Goal: Submit feedback/report problem: Submit feedback/report problem

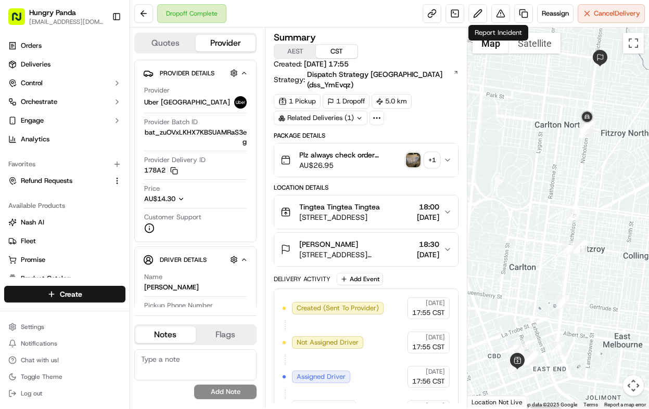
click at [413, 153] on img "button" at bounding box center [413, 160] width 15 height 15
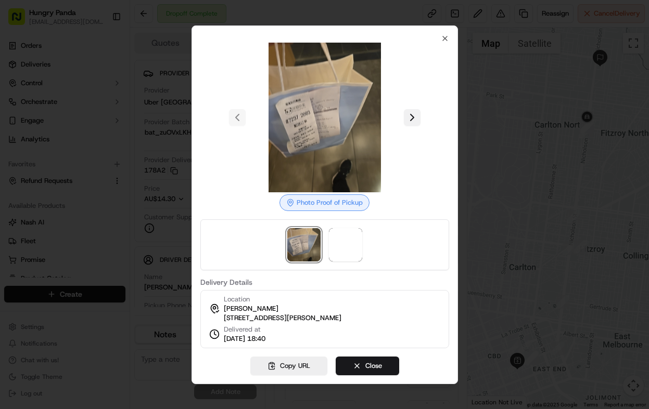
click at [415, 115] on button at bounding box center [412, 117] width 17 height 17
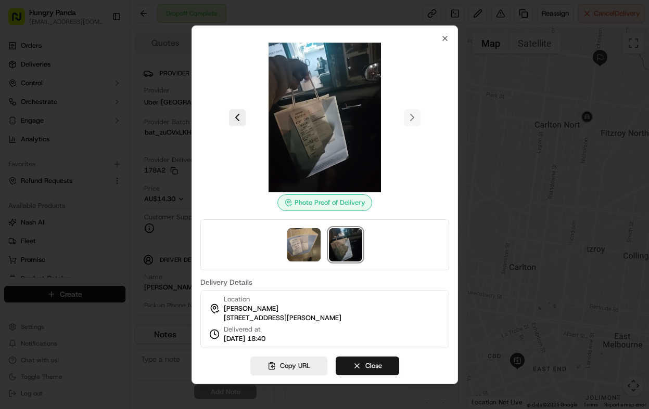
click at [464, 128] on div at bounding box center [324, 204] width 649 height 409
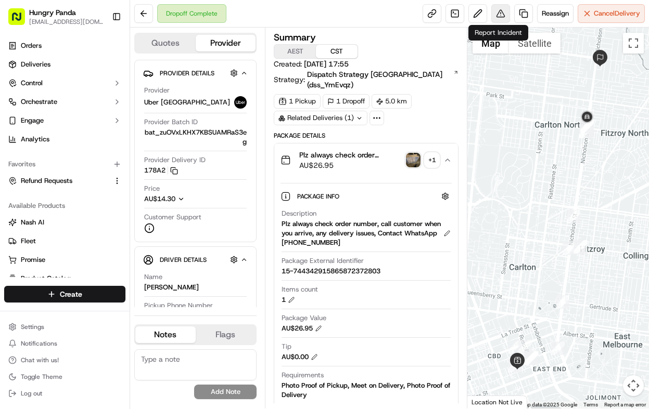
click at [491, 8] on button at bounding box center [500, 13] width 19 height 19
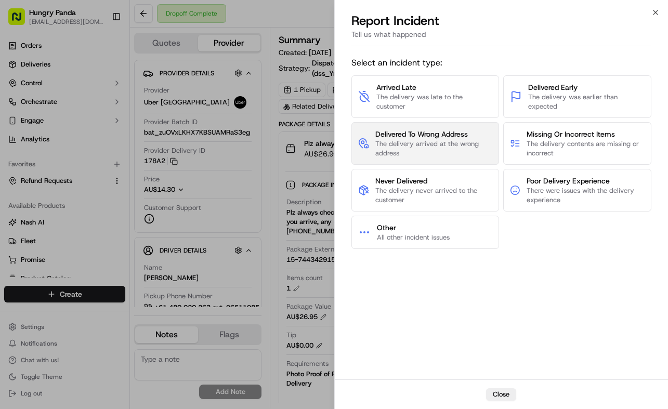
click at [434, 149] on span "The delivery arrived at the wrong address" at bounding box center [434, 148] width 117 height 19
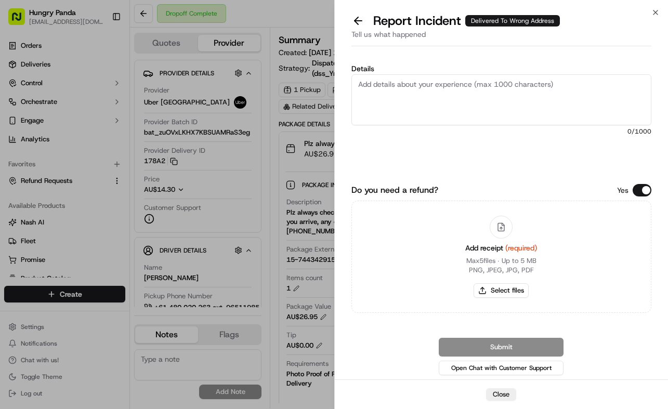
click at [478, 106] on textarea "Details" at bounding box center [502, 99] width 301 height 51
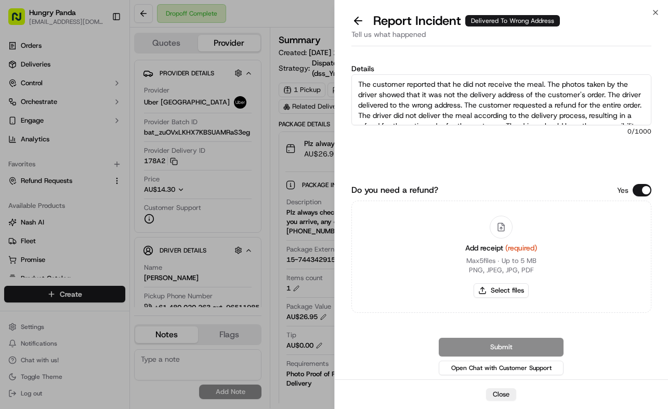
scroll to position [16, 0]
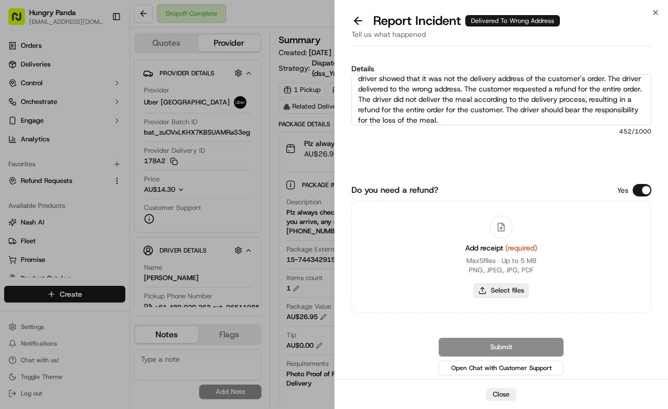
type textarea "The customer reported that he did not receive the meal. The photos taken by the…"
click at [502, 294] on button "Select files" at bounding box center [501, 290] width 55 height 15
type input "C:\fakepath\16.jpg"
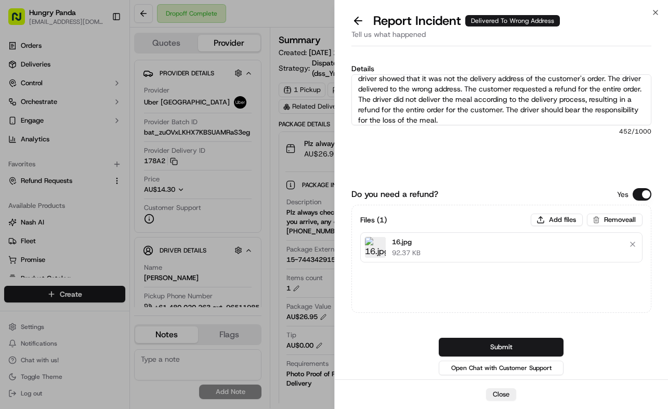
click at [511, 342] on button "Submit" at bounding box center [501, 347] width 125 height 19
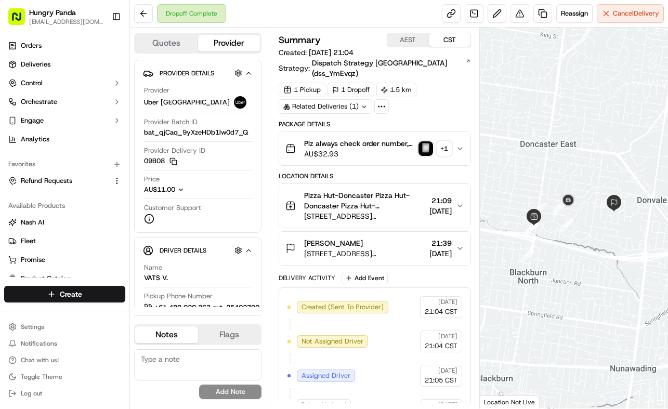
click at [453, 138] on div "Plz always check order number, call customer when you arrive, any delivery issu…" at bounding box center [371, 148] width 171 height 21
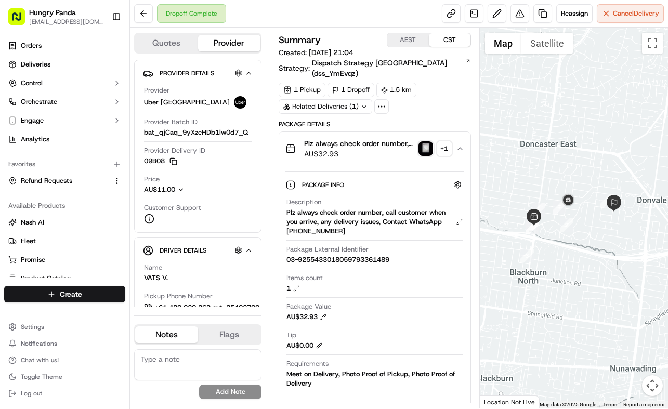
click at [431, 141] on img "button" at bounding box center [426, 148] width 15 height 15
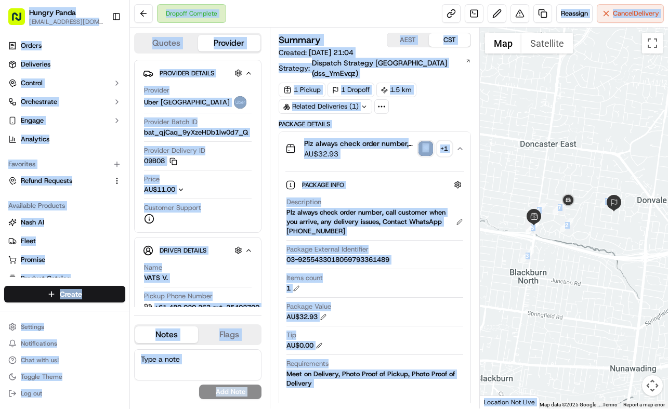
click at [431, 141] on body "Hungry Panda [EMAIL_ADDRESS][DOMAIN_NAME] Toggle Sidebar Orders Deliveries Cont…" at bounding box center [334, 204] width 668 height 409
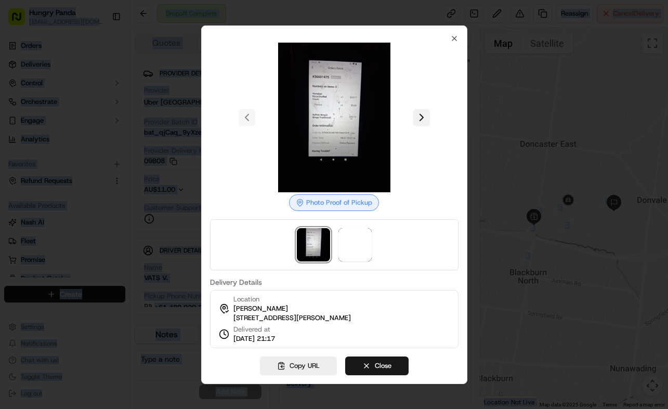
click at [420, 111] on button at bounding box center [421, 117] width 17 height 17
click at [514, 127] on div at bounding box center [334, 204] width 668 height 409
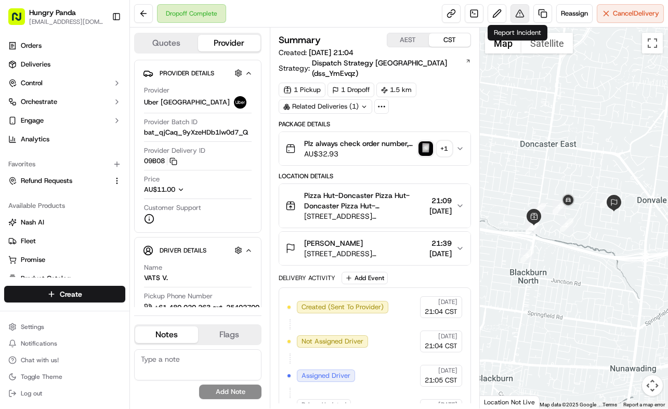
click at [518, 17] on button at bounding box center [520, 13] width 19 height 19
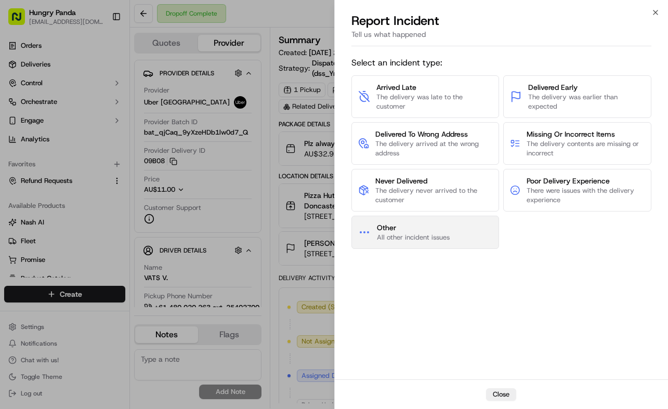
click at [444, 224] on span "Other" at bounding box center [413, 228] width 73 height 10
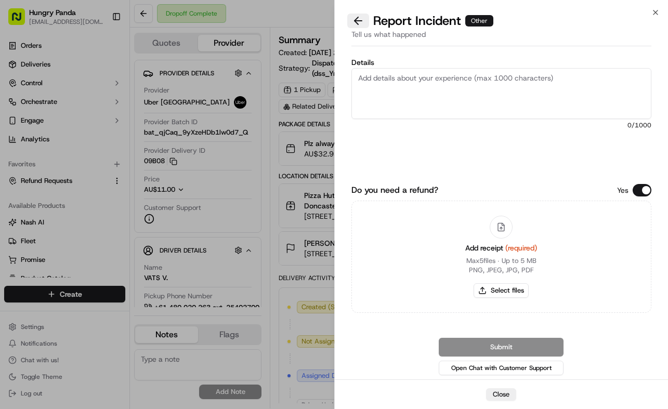
click at [358, 26] on button at bounding box center [358, 21] width 22 height 15
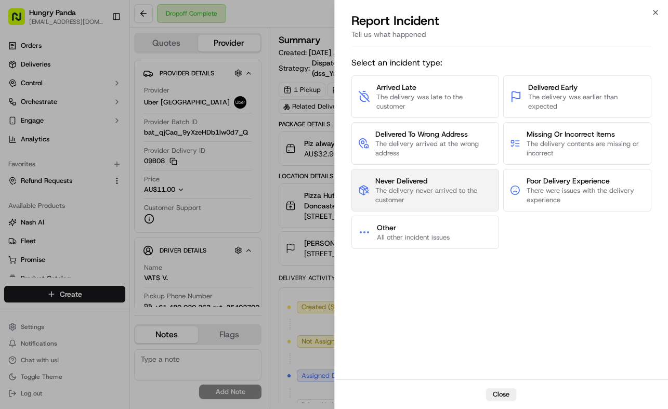
click at [444, 177] on span "Never Delivered" at bounding box center [435, 181] width 118 height 10
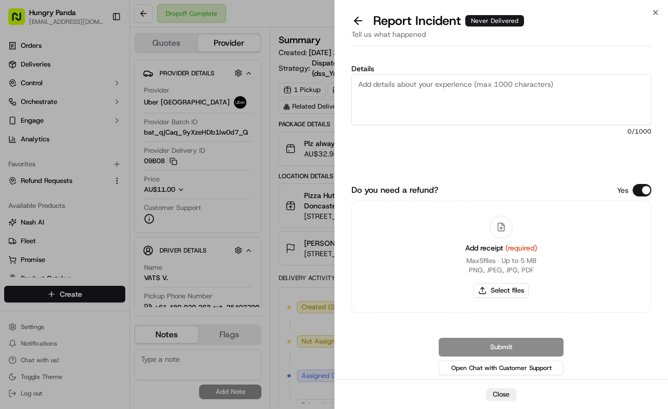
click at [484, 93] on textarea "Details" at bounding box center [502, 99] width 301 height 51
paste textarea "The customer reported that they did not receive the meal and the driver was out…"
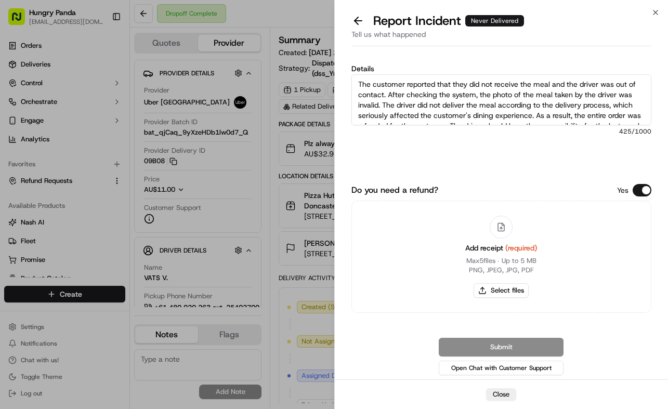
scroll to position [16, 0]
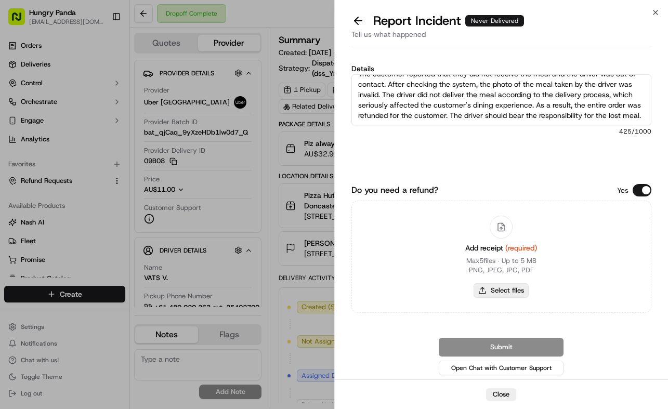
type textarea "The customer reported that they did not receive the meal and the driver was out…"
click at [502, 288] on button "Select files" at bounding box center [501, 290] width 55 height 15
type input "C:\fakepath\17.jpg"
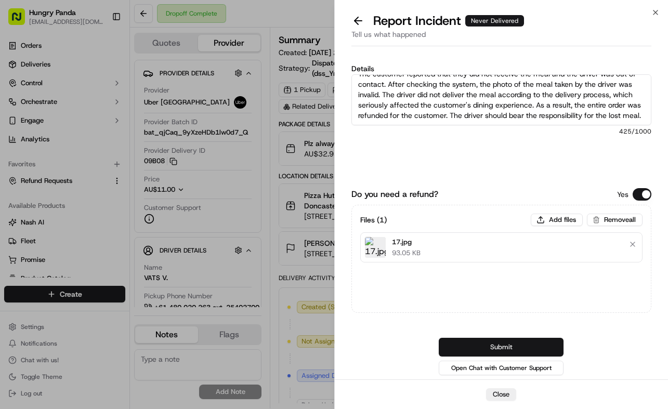
click at [510, 351] on button "Submit" at bounding box center [501, 347] width 125 height 19
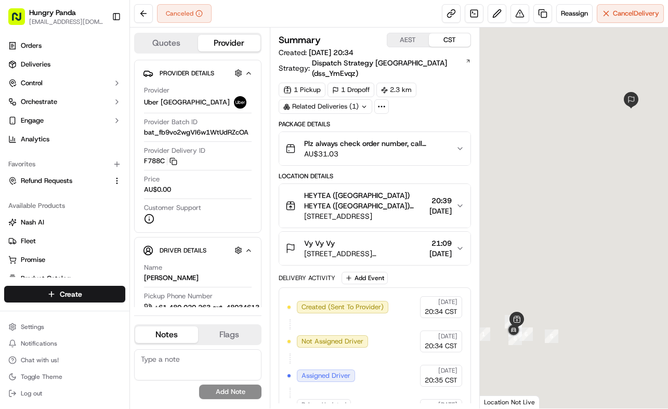
click at [461, 132] on button "Plz always check order number, call customer when you arrive, any delivery issu…" at bounding box center [374, 148] width 191 height 33
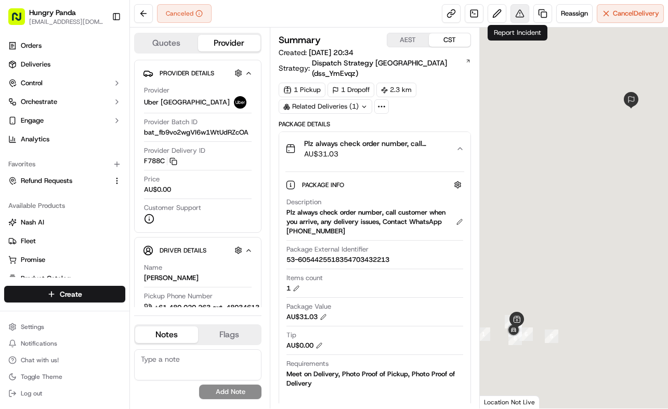
click at [516, 7] on button at bounding box center [520, 13] width 19 height 19
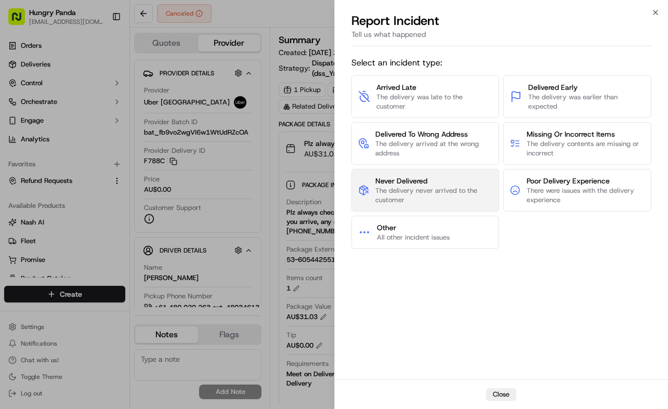
drag, startPoint x: 437, startPoint y: 187, endPoint x: 440, endPoint y: 179, distance: 8.7
click at [440, 179] on span "Never Delivered The delivery never arrived to the customer" at bounding box center [435, 190] width 118 height 29
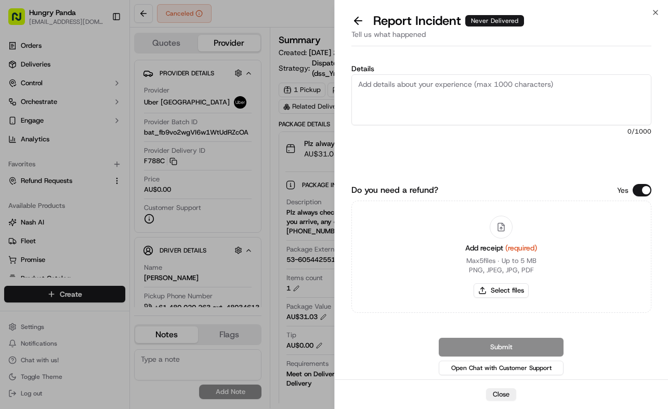
click at [501, 92] on textarea "Details" at bounding box center [502, 99] width 301 height 51
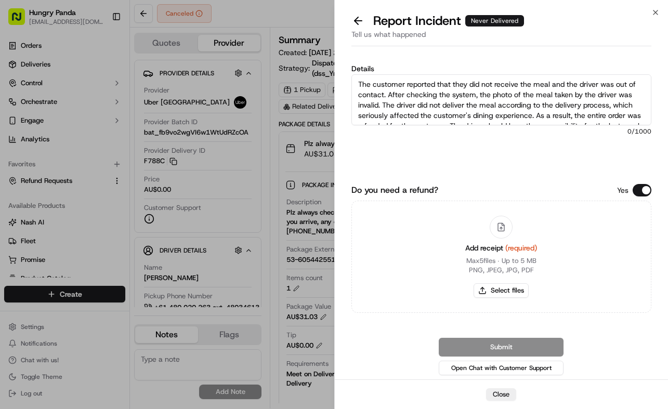
scroll to position [16, 0]
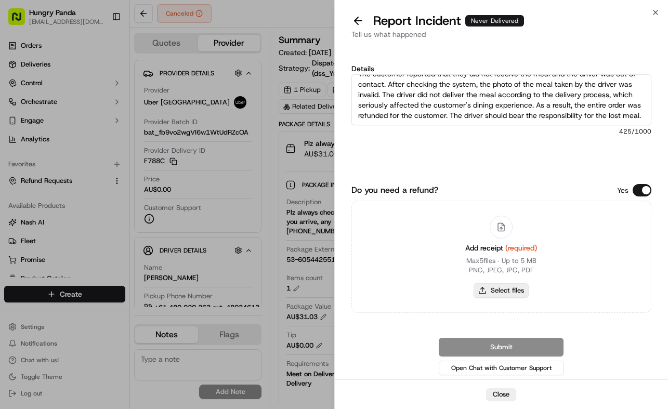
type textarea "The customer reported that they did not receive the meal and the driver was out…"
click at [505, 291] on button "Select files" at bounding box center [501, 290] width 55 height 15
type input "C:\fakepath\18.jpg"
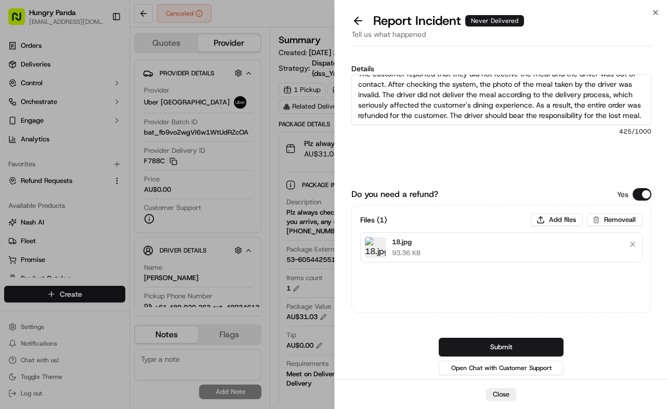
click at [513, 333] on div "Do you need a refund? Yes Files ( 1 ) Add files Remove all 18.jpg 93.36 KB Subm…" at bounding box center [502, 282] width 301 height 189
click at [514, 337] on div "Do you need a refund? Yes Files ( 1 ) Add files Remove all 18.jpg 93.36 KB Subm…" at bounding box center [502, 282] width 301 height 189
click at [548, 338] on button "Submit" at bounding box center [501, 347] width 125 height 19
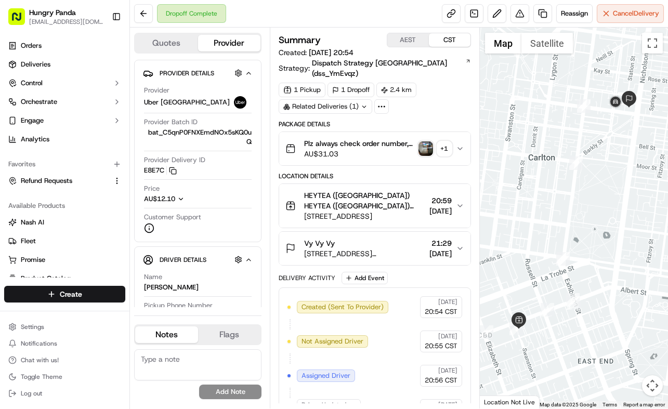
click at [426, 141] on img "button" at bounding box center [426, 148] width 15 height 15
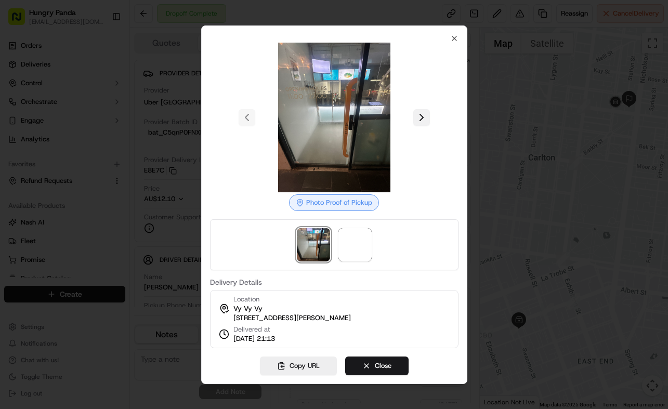
click at [421, 109] on button at bounding box center [421, 117] width 17 height 17
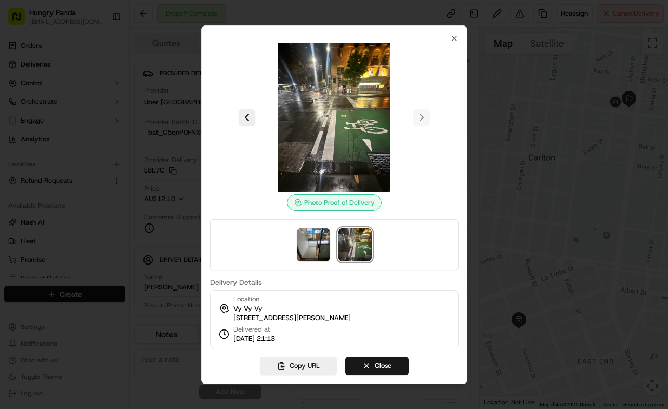
drag, startPoint x: 477, startPoint y: 96, endPoint x: 508, endPoint y: 17, distance: 85.3
click at [477, 96] on div at bounding box center [334, 204] width 668 height 409
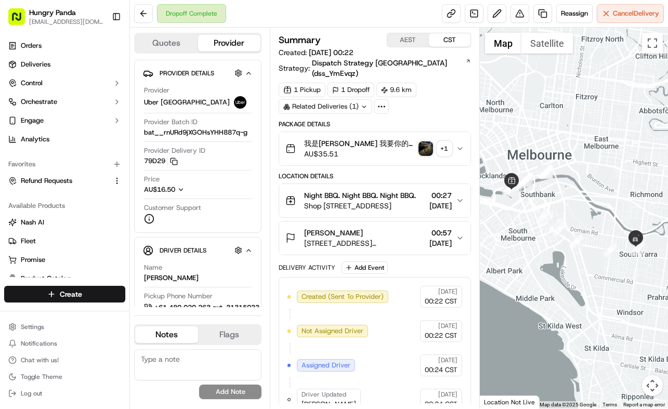
click at [429, 120] on div "Package Details 我是lily 我要你的配方姐妹 Plz always check order number, call customer wh…" at bounding box center [375, 143] width 192 height 46
click at [459, 145] on icon "button" at bounding box center [460, 149] width 8 height 8
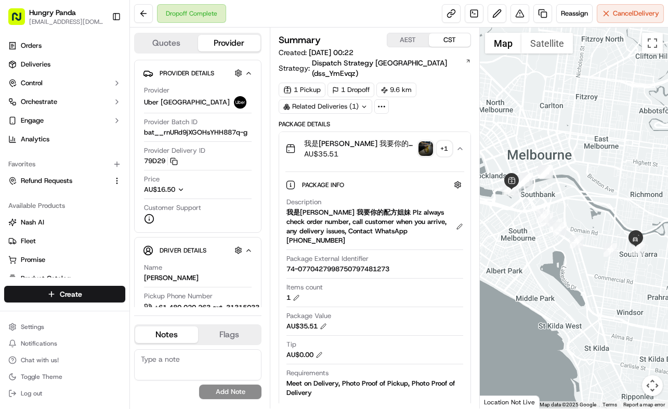
click at [428, 143] on img "button" at bounding box center [426, 148] width 15 height 15
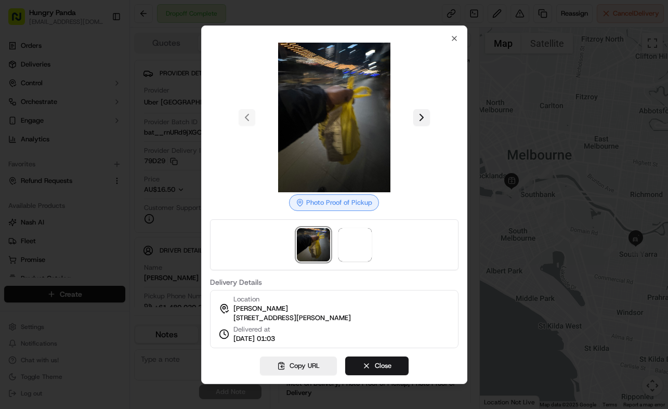
click at [423, 116] on button at bounding box center [421, 117] width 17 height 17
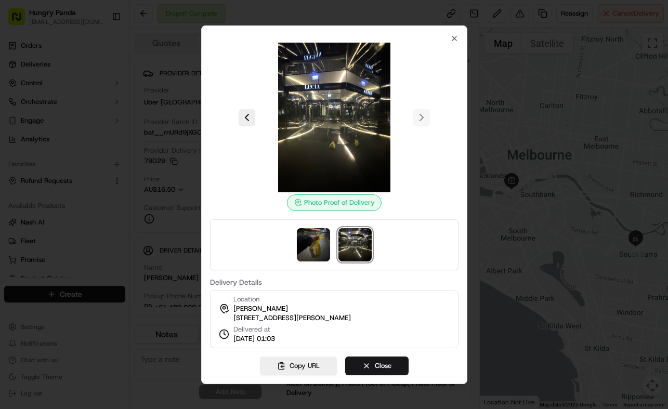
click at [523, 175] on div at bounding box center [334, 204] width 668 height 409
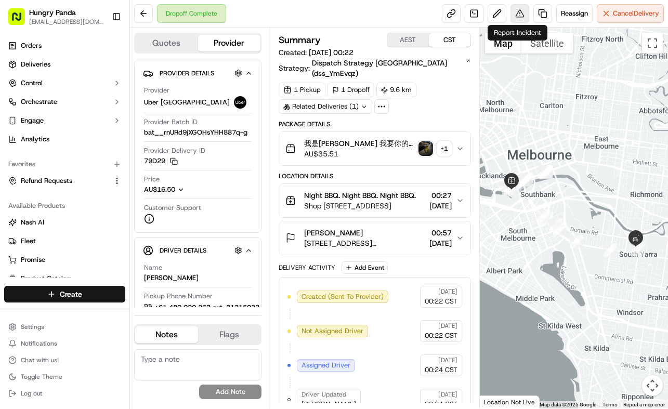
click at [521, 15] on button at bounding box center [520, 13] width 19 height 19
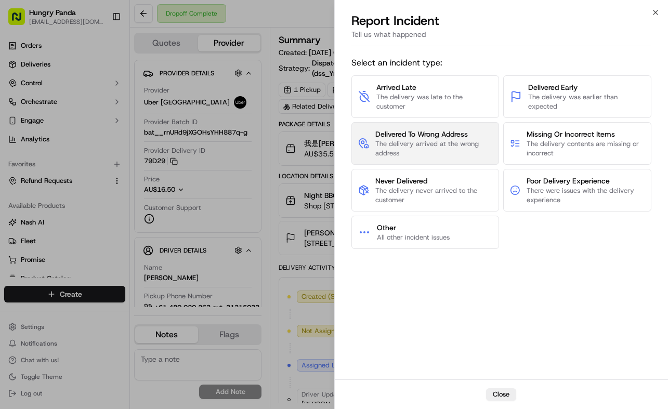
click at [435, 153] on span "The delivery arrived at the wrong address" at bounding box center [434, 148] width 117 height 19
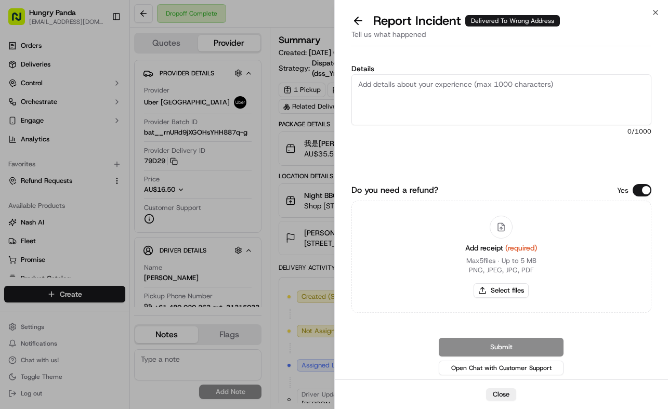
click at [478, 95] on textarea "Details" at bounding box center [502, 99] width 301 height 51
paste textarea "The customer reported that he did not receive the meal. The photos taken by the…"
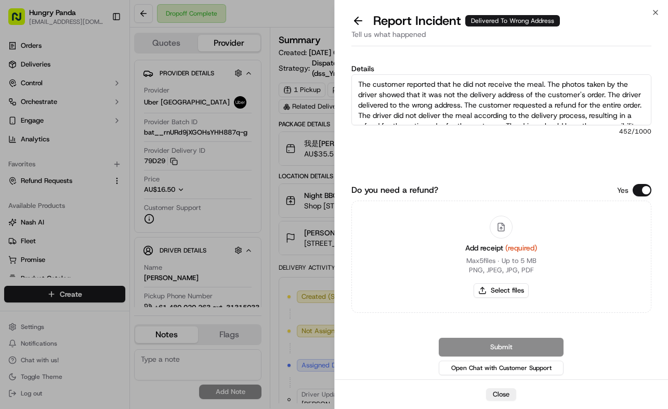
scroll to position [16, 0]
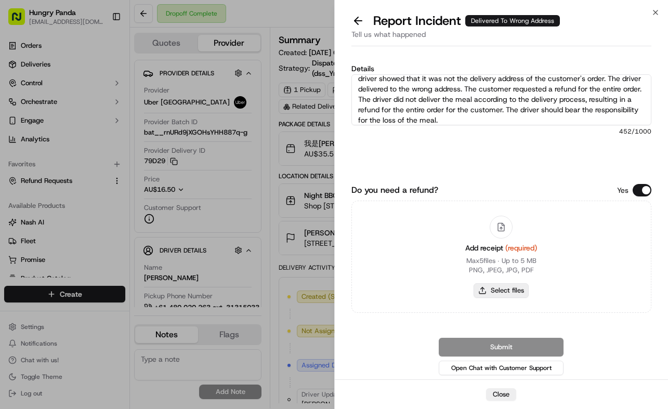
type textarea "The customer reported that he did not receive the meal. The photos taken by the…"
click at [524, 292] on button "Select files" at bounding box center [501, 290] width 55 height 15
type input "C:\fakepath\19.jpg"
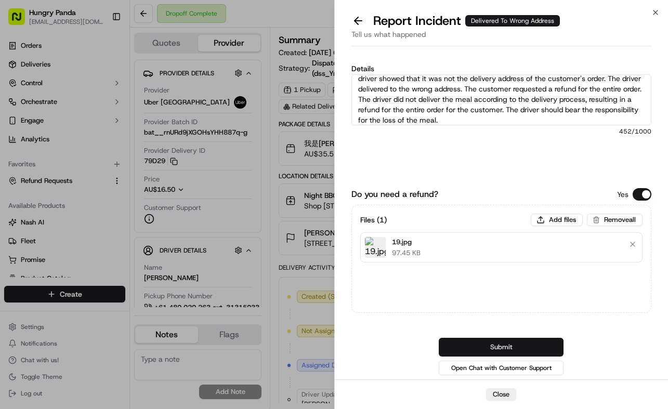
click at [494, 341] on button "Submit" at bounding box center [501, 347] width 125 height 19
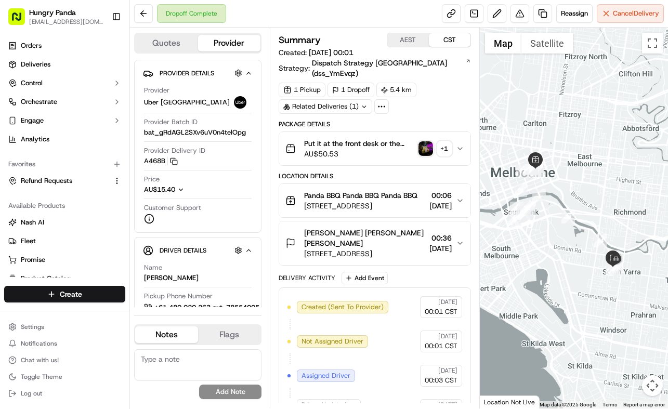
click at [459, 133] on button "Put it at the front desk or the entrance.放到前台 干炒牛河加一点辣椒（不要太辣） Plz always check …" at bounding box center [374, 148] width 191 height 33
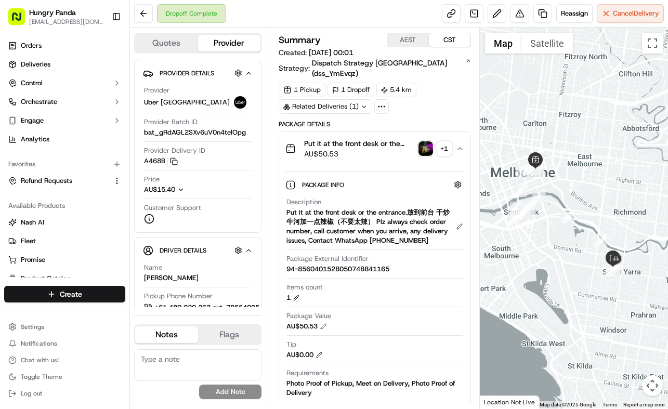
click at [431, 141] on img "button" at bounding box center [426, 148] width 15 height 15
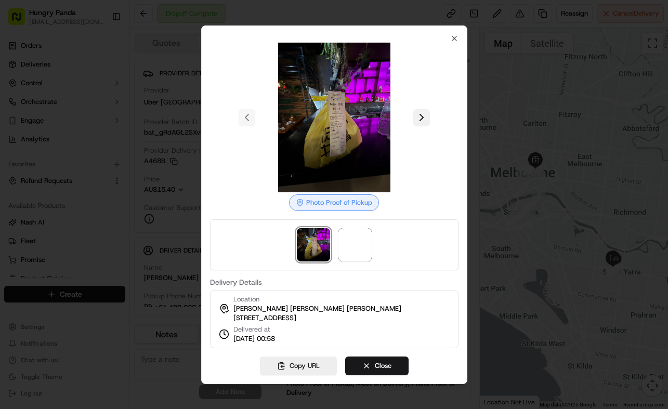
click at [422, 114] on button at bounding box center [421, 117] width 17 height 17
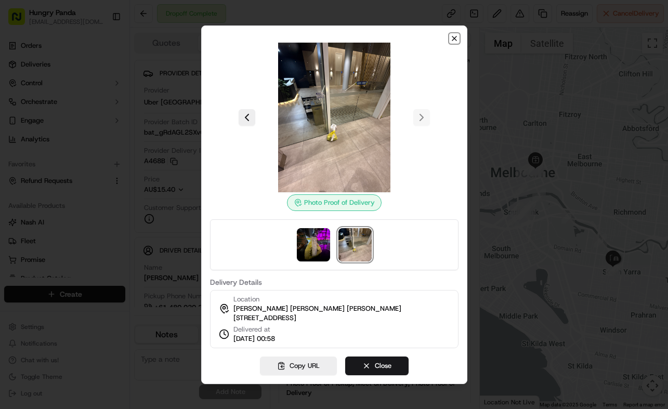
click at [456, 34] on icon "button" at bounding box center [454, 38] width 8 height 8
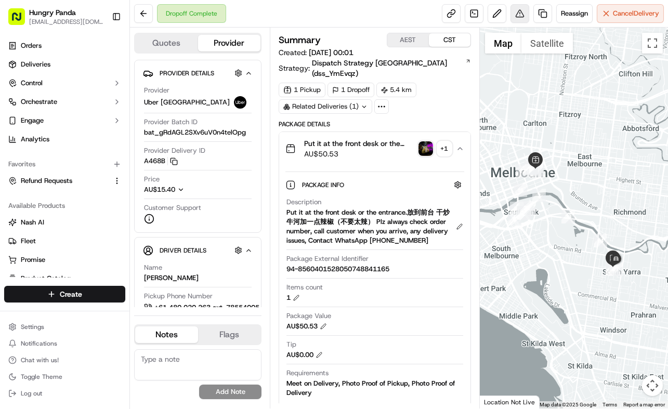
click at [516, 10] on button at bounding box center [520, 13] width 19 height 19
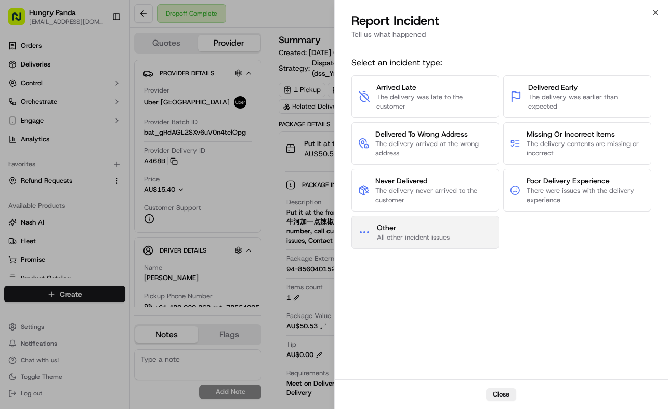
click at [452, 238] on button "Other All other incident issues" at bounding box center [426, 232] width 148 height 33
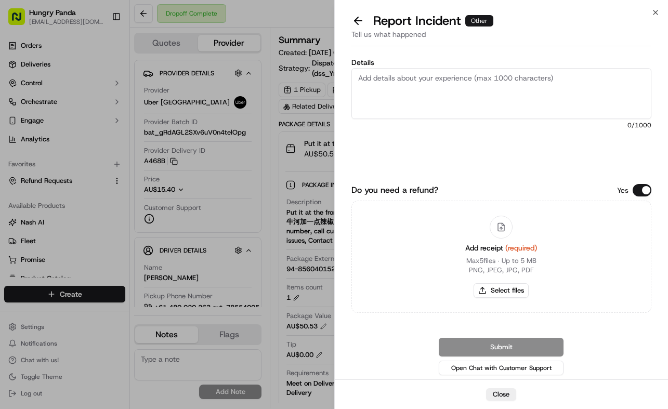
click at [499, 107] on textarea "Details" at bounding box center [502, 93] width 301 height 51
paste textarea "In this order, the customer reported that they did not receive the food. The dr…"
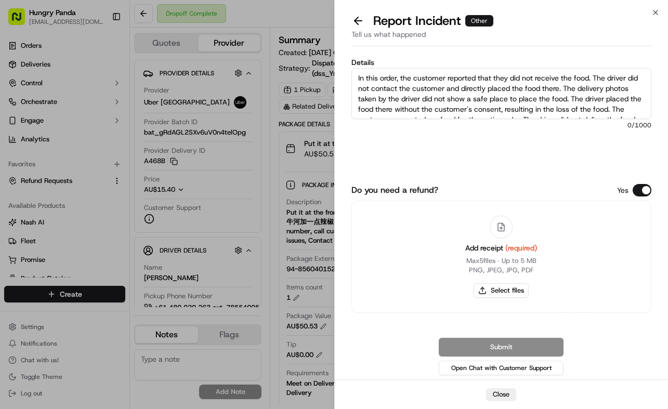
scroll to position [27, 0]
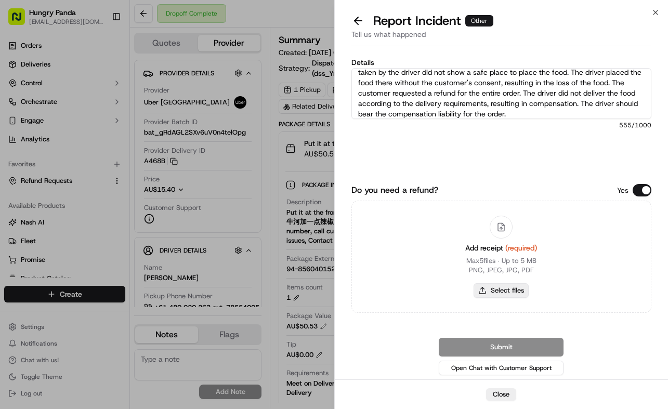
type textarea "In this order, the customer reported that they did not receive the food. The dr…"
click at [512, 289] on button "Select files" at bounding box center [501, 290] width 55 height 15
type input "C:\fakepath\20.jpg"
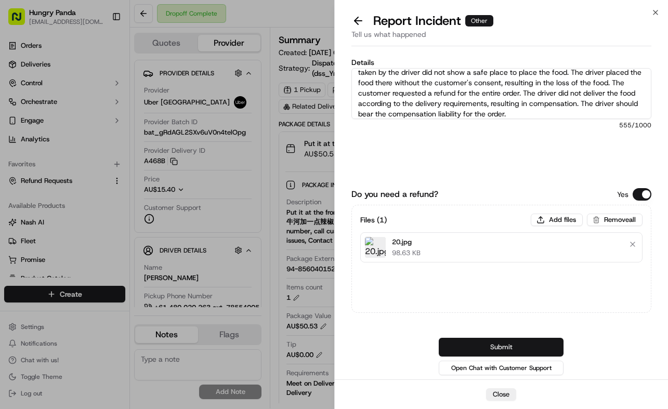
click at [531, 345] on button "Submit" at bounding box center [501, 347] width 125 height 19
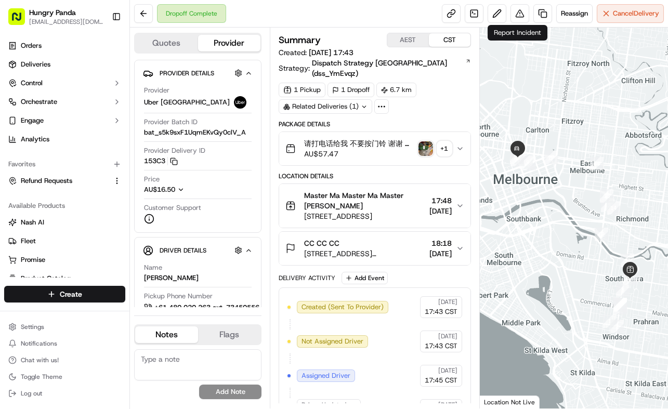
click at [468, 132] on button "请打电话给我 不要按门铃 谢谢 少油 三份餐具 [PERSON_NAME] always check order number, call customer …" at bounding box center [374, 148] width 191 height 33
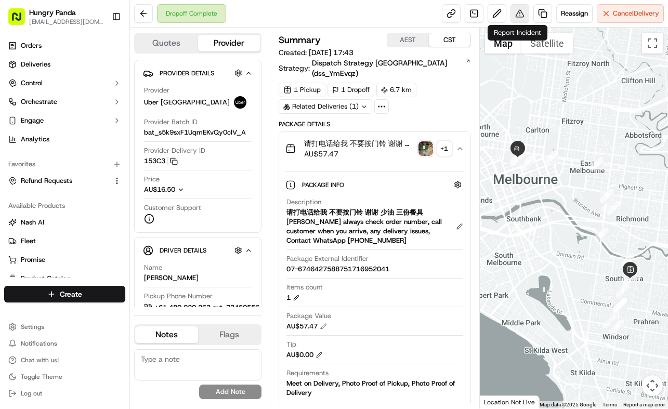
click at [522, 9] on button at bounding box center [520, 13] width 19 height 19
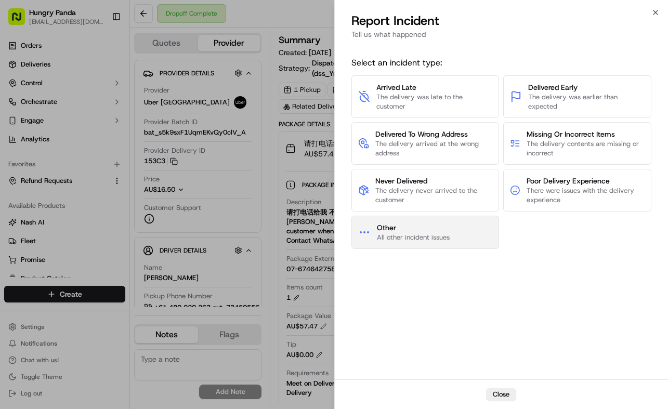
click at [426, 228] on span "Other" at bounding box center [413, 228] width 73 height 10
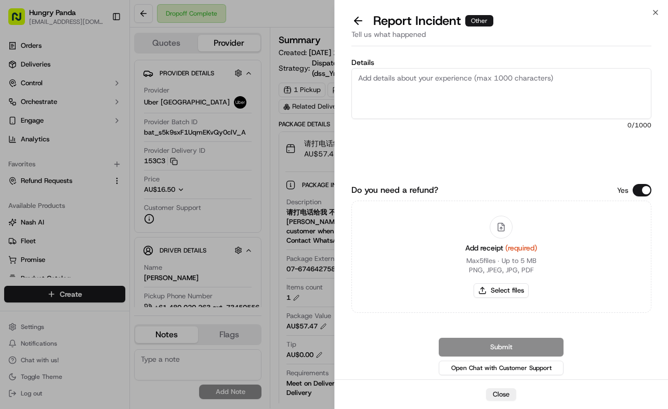
click at [456, 97] on textarea "Details" at bounding box center [502, 93] width 301 height 51
paste textarea "In this order, the customer reported that they did not receive the food. The cu…"
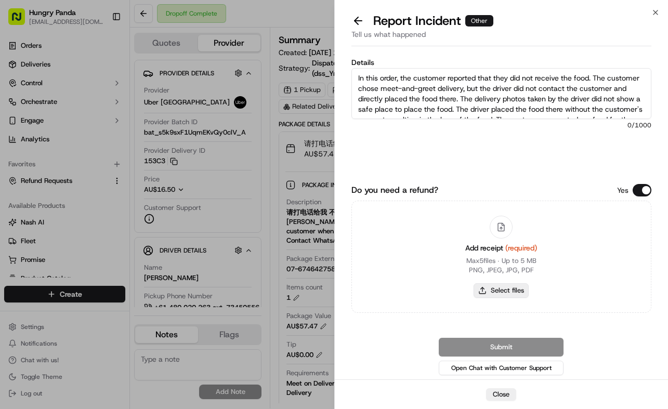
scroll to position [37, 0]
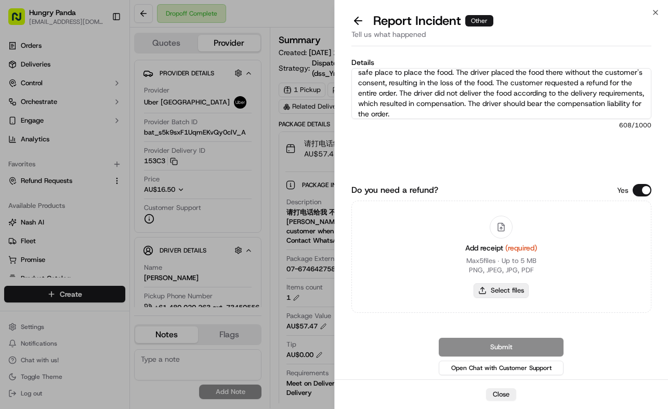
type textarea "In this order, the customer reported that they did not receive the food. The cu…"
click at [522, 290] on button "Select files" at bounding box center [501, 290] width 55 height 15
type input "C:\fakepath\21.jpg"
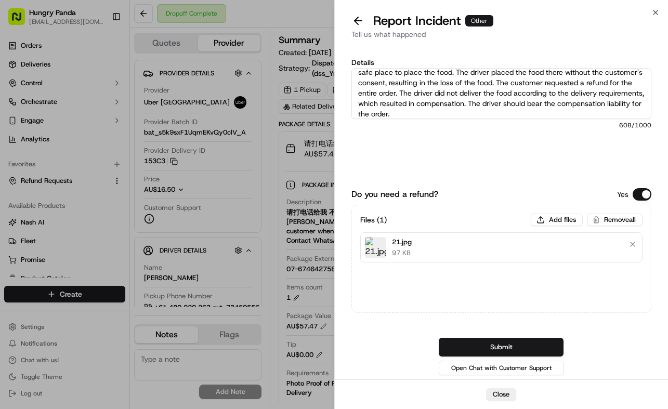
click at [538, 352] on button "Submit" at bounding box center [501, 347] width 125 height 19
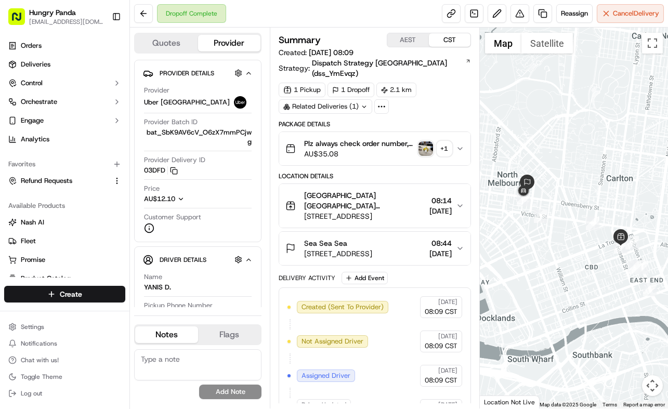
click at [464, 135] on button "Plz always check order number, call customer when you arrive, any delivery issu…" at bounding box center [374, 148] width 191 height 33
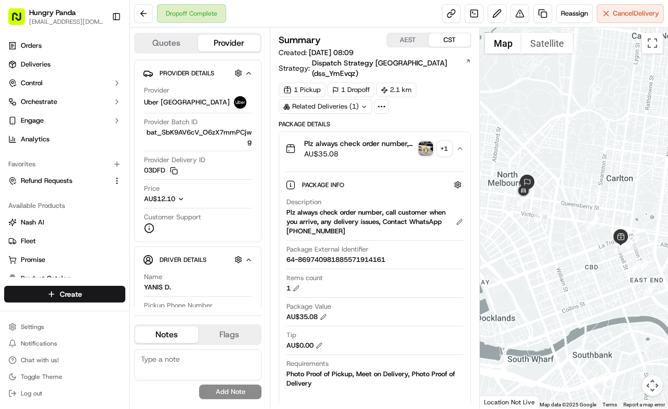
click at [431, 141] on img "button" at bounding box center [426, 148] width 15 height 15
click at [431, 140] on body "Hungry Panda [EMAIL_ADDRESS][DOMAIN_NAME] Toggle Sidebar Orders Deliveries Cont…" at bounding box center [334, 204] width 668 height 409
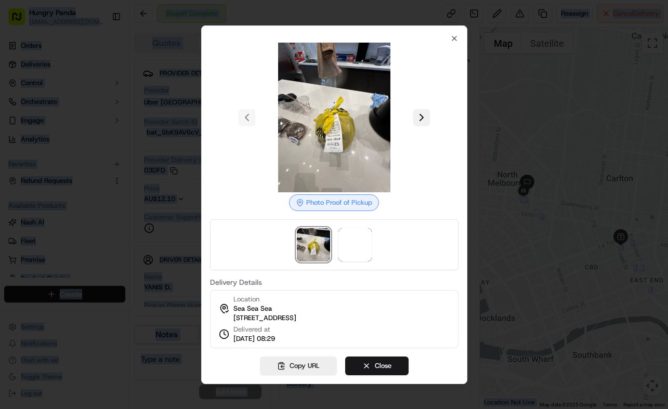
click at [419, 112] on button at bounding box center [421, 117] width 17 height 17
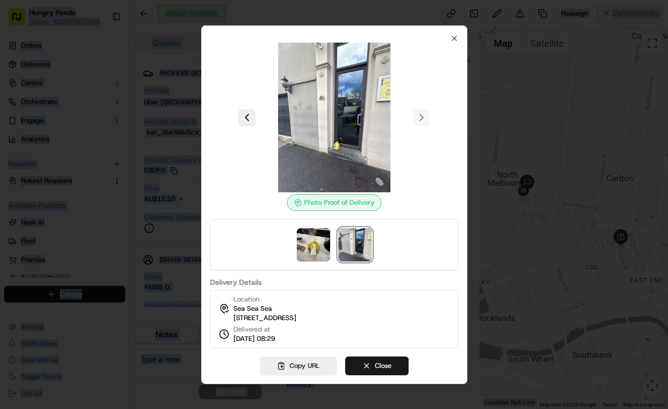
click at [456, 28] on div "Photo Proof of Delivery Delivery Details Location Sea Sea Sea 68 Leveson St, No…" at bounding box center [334, 204] width 266 height 359
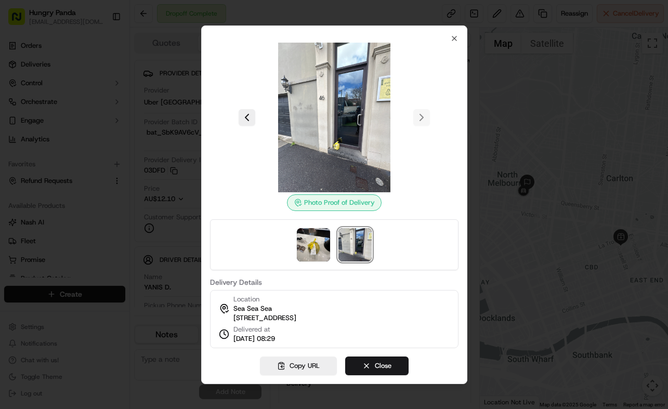
click at [519, 262] on div at bounding box center [334, 204] width 668 height 409
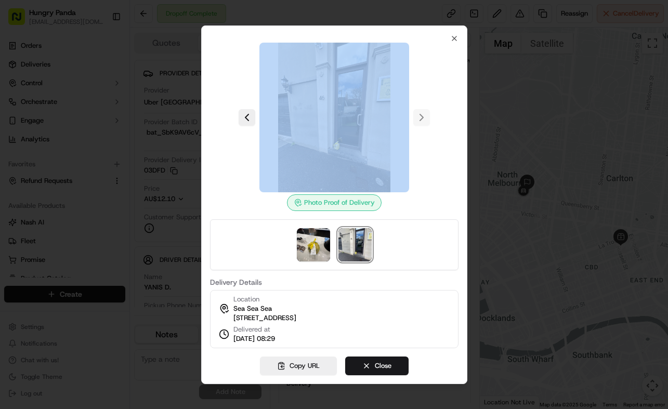
click at [519, 262] on div at bounding box center [334, 204] width 668 height 409
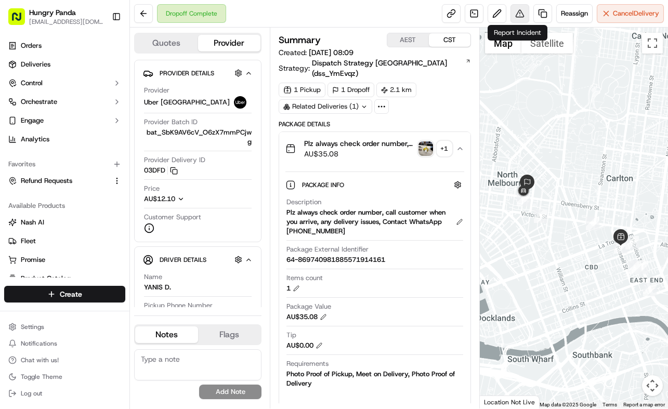
click at [513, 19] on button at bounding box center [520, 13] width 19 height 19
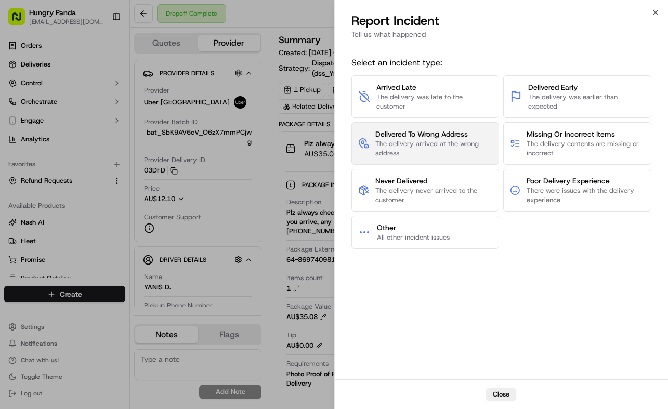
click at [458, 146] on span "The delivery arrived at the wrong address" at bounding box center [434, 148] width 117 height 19
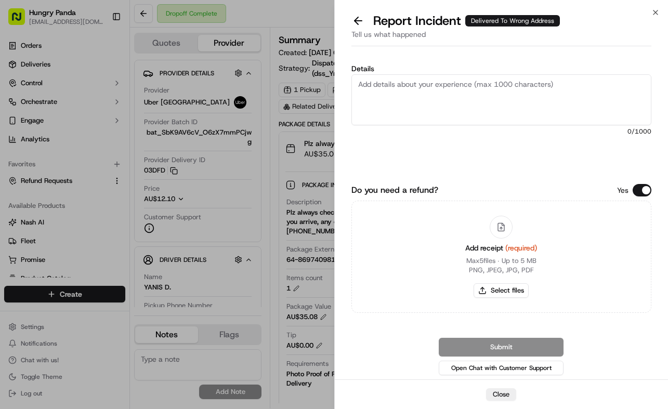
click at [483, 115] on textarea "Details" at bounding box center [502, 99] width 301 height 51
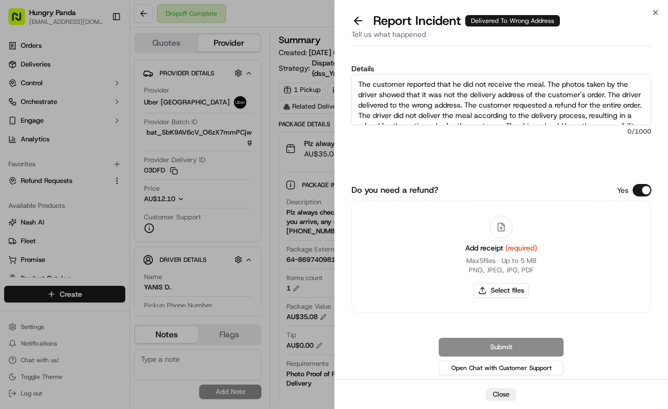
scroll to position [16, 0]
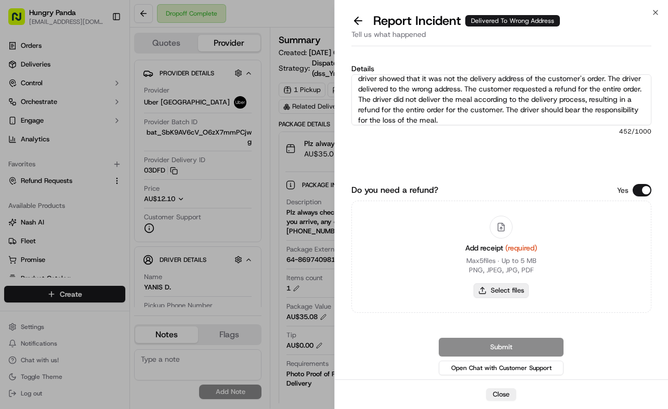
type textarea "The customer reported that he did not receive the meal. The photos taken by the…"
click at [520, 292] on button "Select files" at bounding box center [501, 290] width 55 height 15
type input "C:\fakepath\22.jpg"
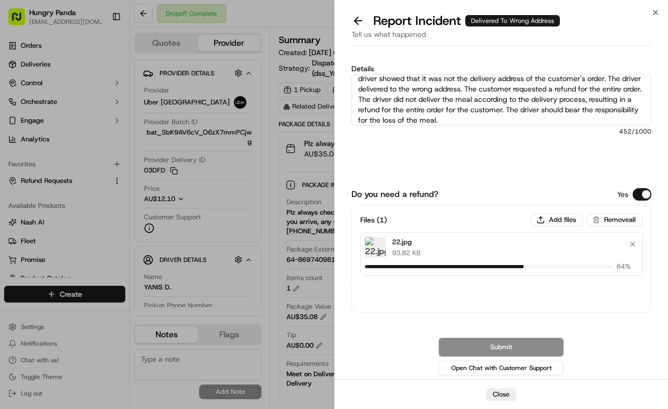
click at [535, 173] on div "Details The customer reported that he did not receive the meal. The photos take…" at bounding box center [502, 121] width 301 height 113
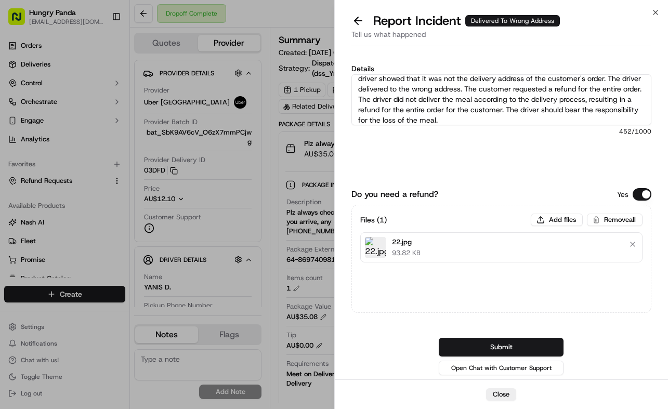
click at [546, 345] on button "Submit" at bounding box center [501, 347] width 125 height 19
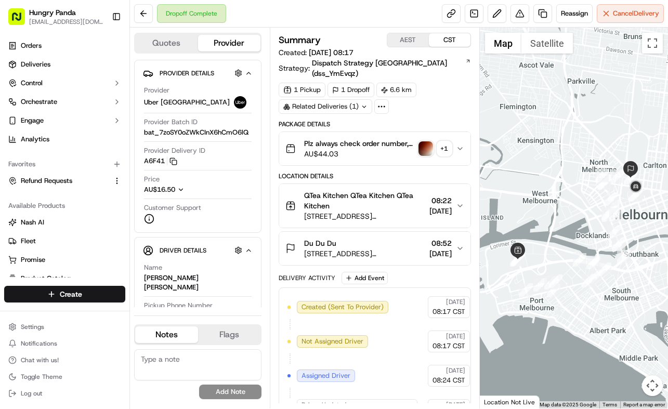
click at [461, 145] on icon "button" at bounding box center [460, 149] width 8 height 8
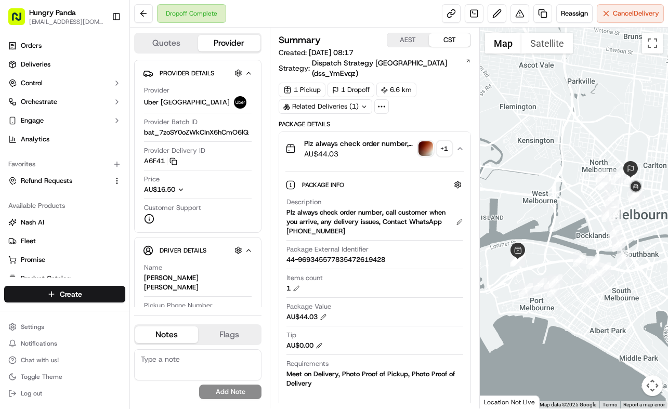
click at [422, 141] on img "button" at bounding box center [426, 148] width 15 height 15
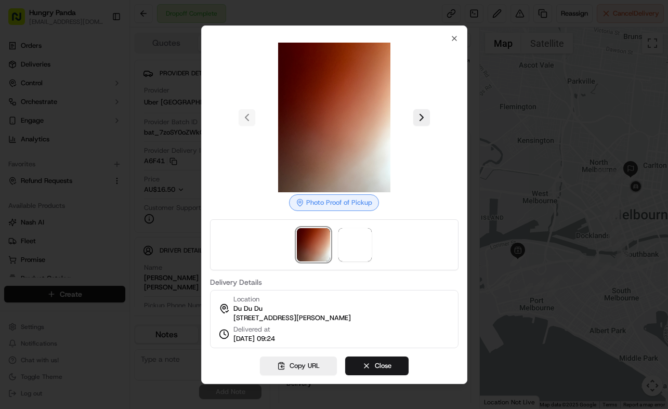
drag, startPoint x: 416, startPoint y: 113, endPoint x: 493, endPoint y: 243, distance: 150.7
click at [416, 113] on button at bounding box center [421, 117] width 17 height 17
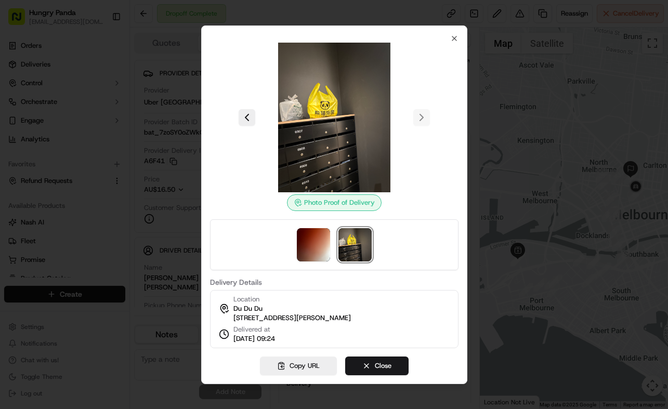
click at [514, 57] on div at bounding box center [334, 204] width 668 height 409
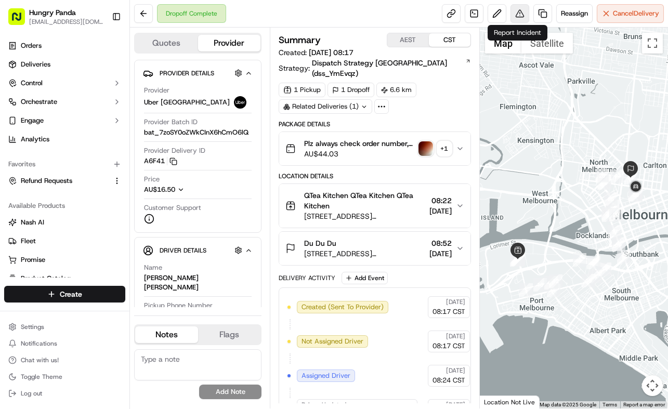
click at [522, 19] on button at bounding box center [520, 13] width 19 height 19
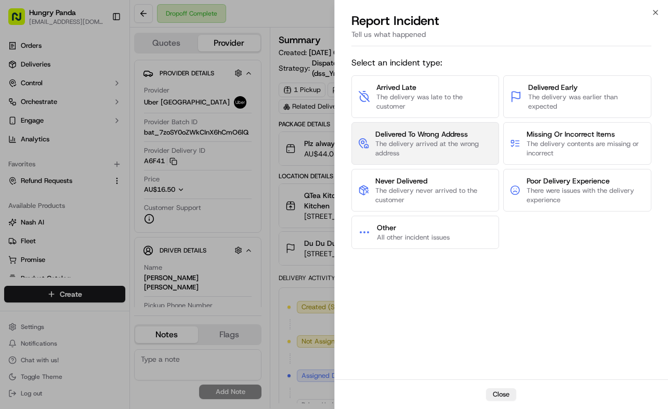
click at [441, 150] on span "The delivery arrived at the wrong address" at bounding box center [434, 148] width 117 height 19
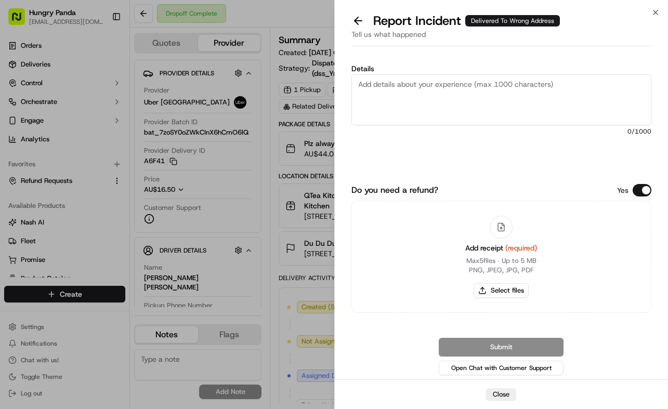
click at [416, 92] on textarea "Details" at bounding box center [502, 99] width 301 height 51
paste textarea "The customer reported that he did not receive the meal. The photos taken by the…"
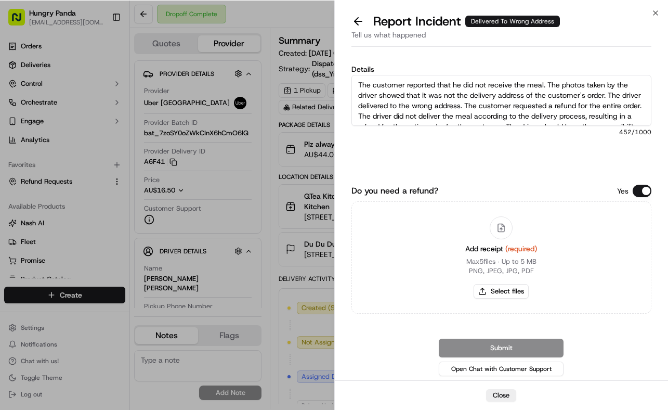
scroll to position [16, 0]
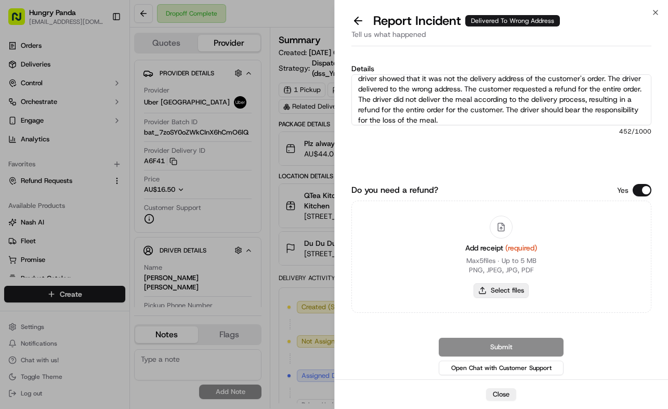
type textarea "The customer reported that he did not receive the meal. The photos taken by the…"
click at [511, 291] on button "Select files" at bounding box center [501, 290] width 55 height 15
type input "C:\fakepath\23.jpg"
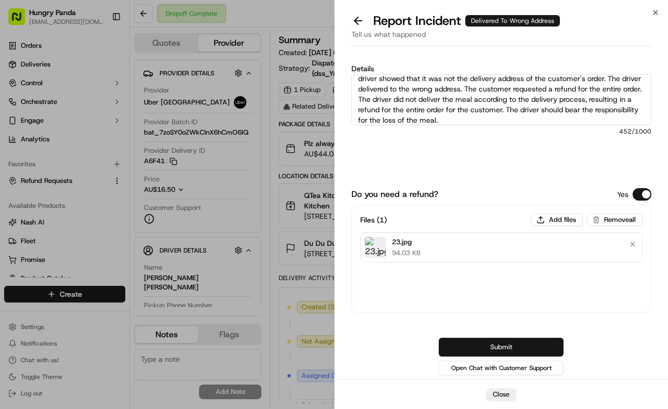
click at [547, 351] on button "Submit" at bounding box center [501, 347] width 125 height 19
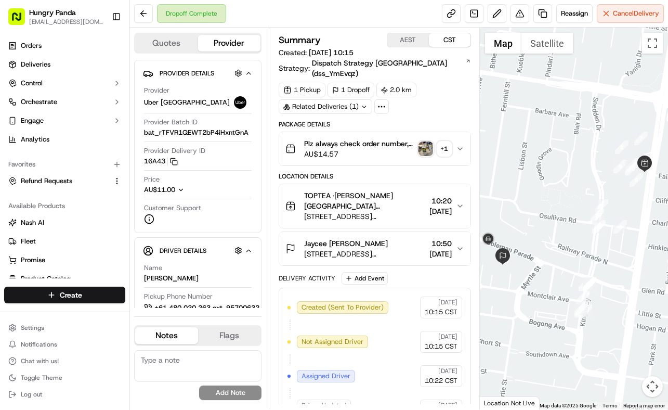
drag, startPoint x: 463, startPoint y: 136, endPoint x: 471, endPoint y: 131, distance: 8.7
click at [464, 136] on button "Plz always check order number, call customer when you arrive, any delivery issu…" at bounding box center [374, 148] width 191 height 33
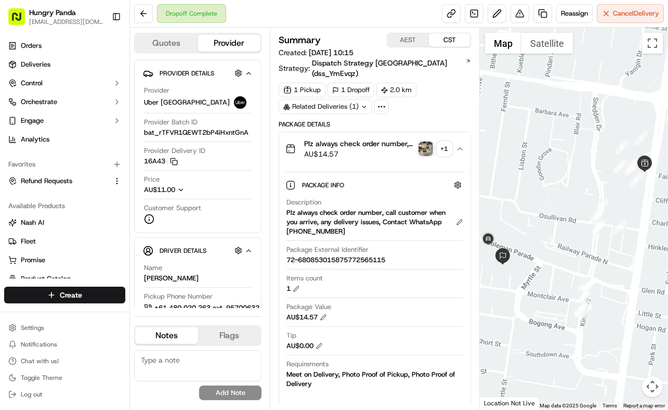
click at [423, 141] on img "button" at bounding box center [426, 148] width 15 height 15
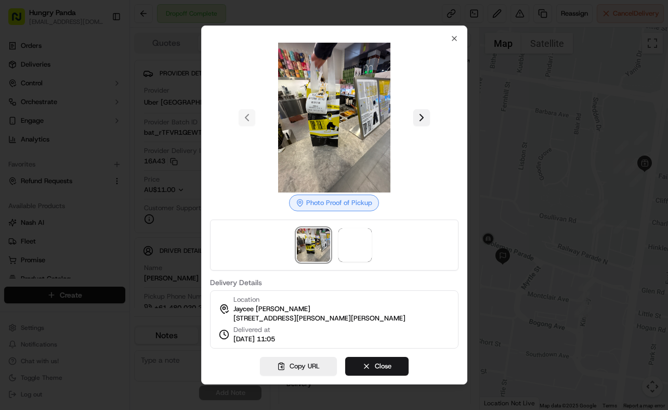
click at [420, 113] on button at bounding box center [421, 117] width 17 height 17
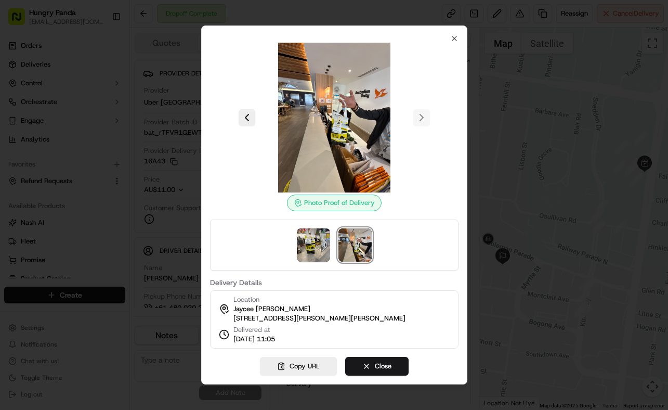
click at [496, 113] on div at bounding box center [334, 205] width 668 height 410
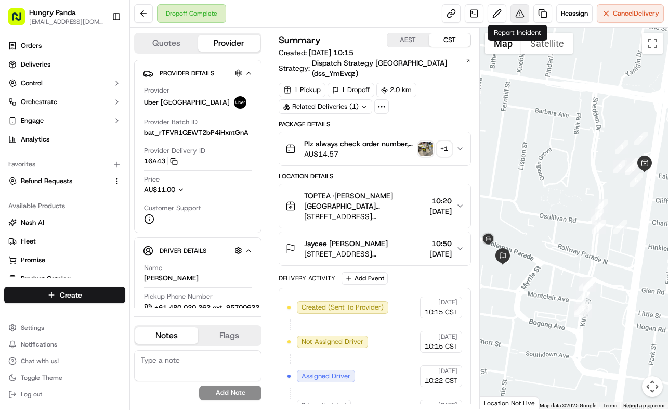
click at [518, 18] on button at bounding box center [520, 13] width 19 height 19
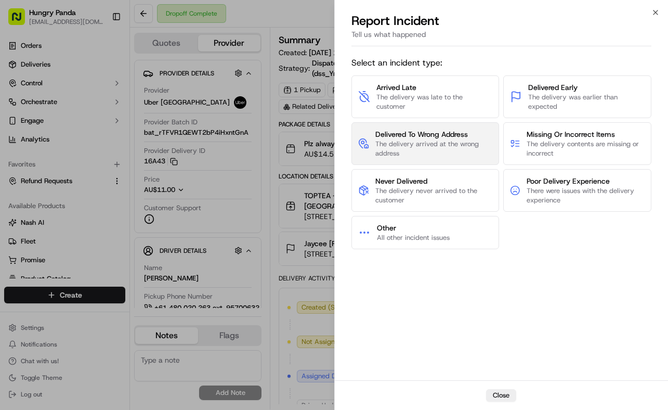
click at [446, 134] on span "Delivered To Wrong Address" at bounding box center [434, 134] width 117 height 10
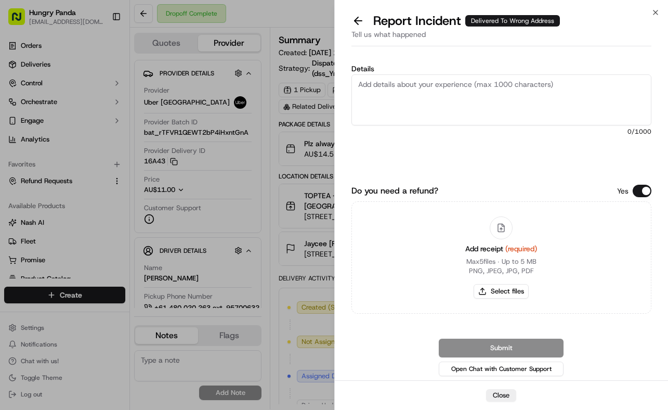
click at [467, 82] on textarea "Details" at bounding box center [502, 99] width 301 height 51
paste textarea "The customer reported that he did not receive the meal. The photos taken by the…"
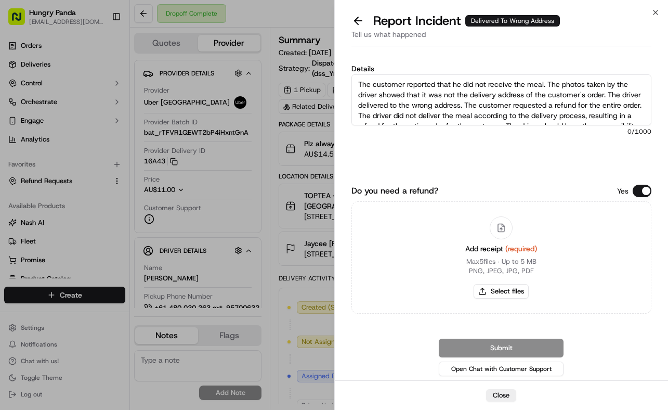
scroll to position [16, 0]
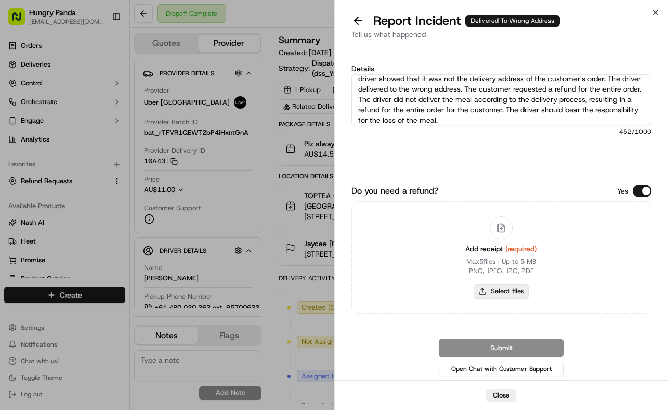
type textarea "The customer reported that he did not receive the meal. The photos taken by the…"
click at [515, 295] on button "Select files" at bounding box center [501, 291] width 55 height 15
type input "C:\fakepath\24.jpg"
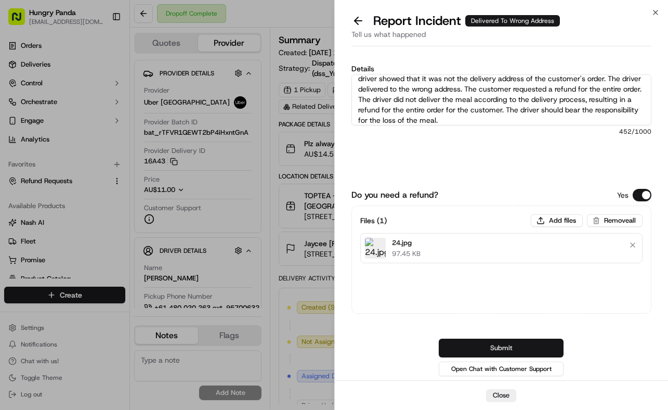
click at [549, 344] on button "Submit" at bounding box center [501, 348] width 125 height 19
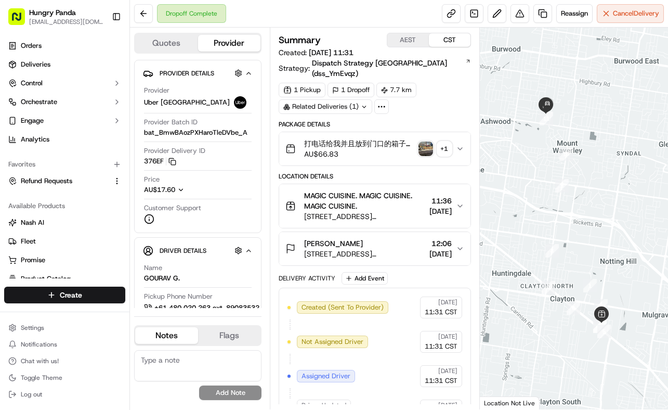
click at [454, 132] on button "打电话给我并且放到门口的箱子里，有乌鸦会偷外卖 Plz always check order number, call customer when you a…" at bounding box center [374, 148] width 191 height 33
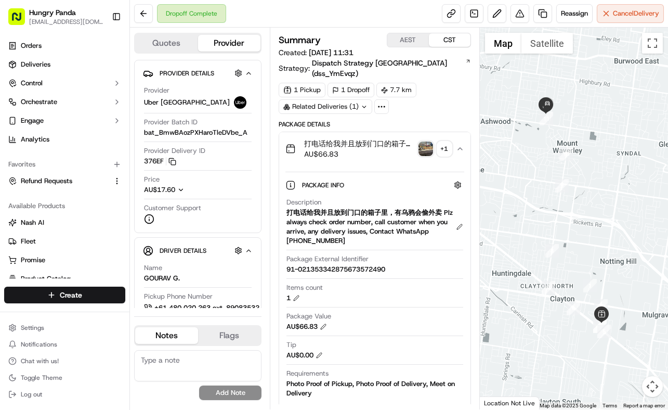
click at [423, 141] on img "button" at bounding box center [426, 148] width 15 height 15
click at [423, 140] on body "Hungry Panda [EMAIL_ADDRESS][DOMAIN_NAME] Toggle Sidebar Orders Deliveries Cont…" at bounding box center [334, 205] width 668 height 410
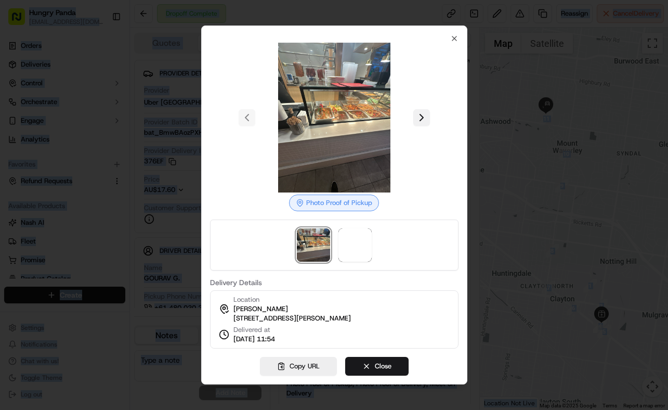
click at [420, 110] on button at bounding box center [421, 117] width 17 height 17
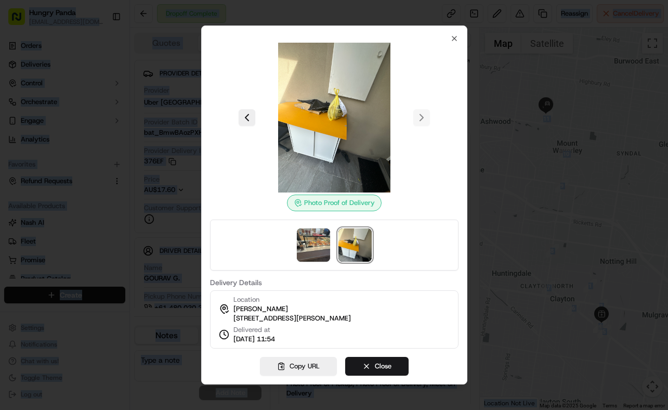
click at [496, 102] on div at bounding box center [334, 205] width 668 height 410
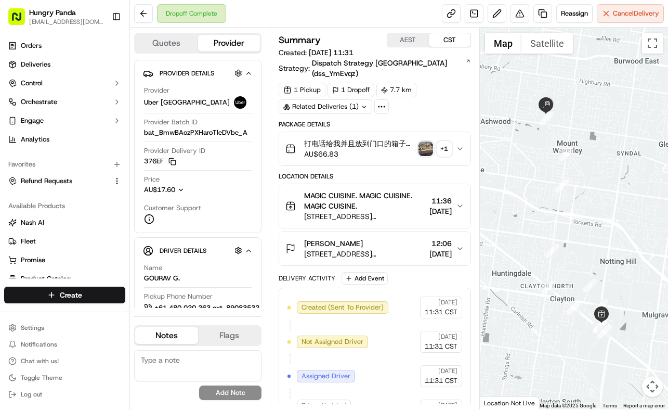
click at [459, 145] on icon "button" at bounding box center [460, 149] width 8 height 8
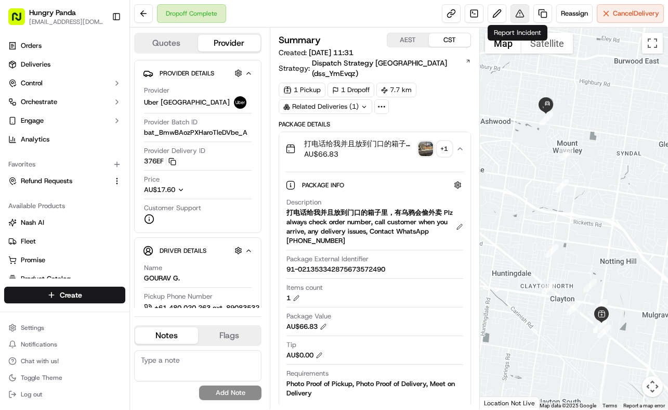
click at [519, 12] on button at bounding box center [520, 13] width 19 height 19
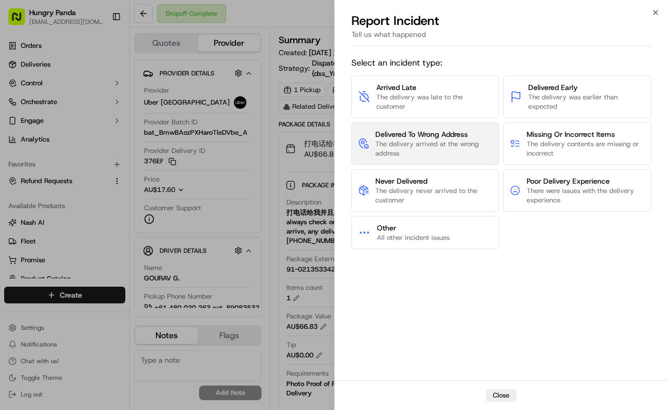
click at [443, 132] on span "Delivered To Wrong Address" at bounding box center [434, 134] width 117 height 10
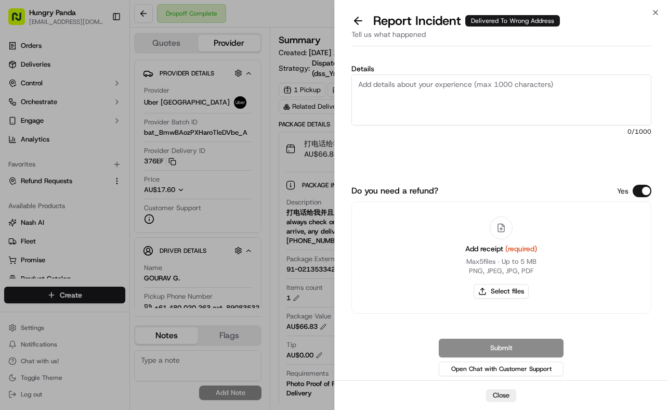
click at [508, 94] on textarea "Details" at bounding box center [502, 99] width 301 height 51
paste textarea "The customer reported that he did not receive the meal. The photo taken by the …"
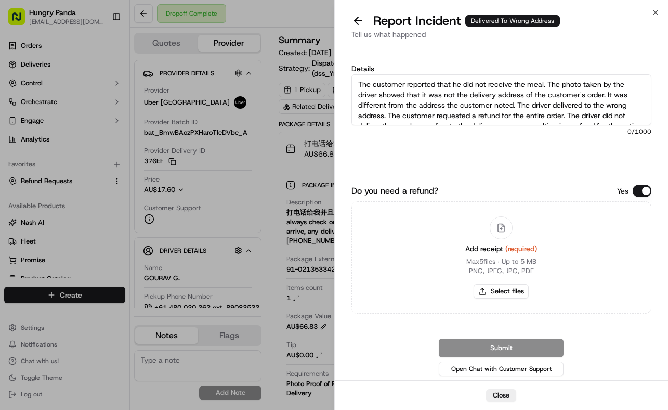
scroll to position [27, 0]
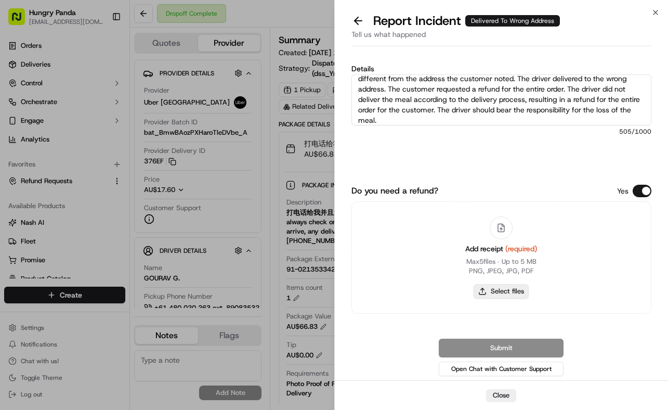
type textarea "The customer reported that he did not receive the meal. The photo taken by the …"
click at [524, 285] on button "Select files" at bounding box center [501, 291] width 55 height 15
type input "C:\fakepath\25.jpg"
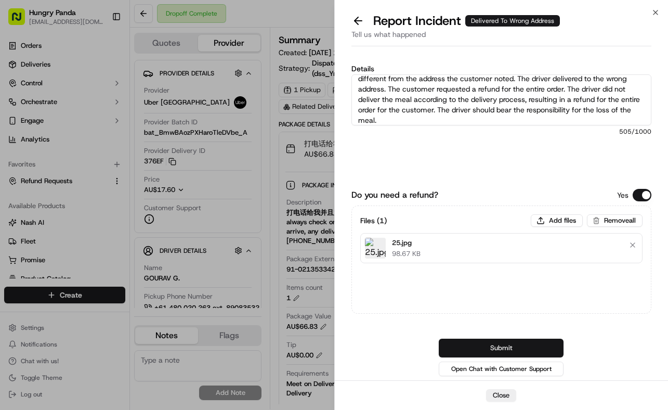
click at [525, 346] on button "Submit" at bounding box center [501, 348] width 125 height 19
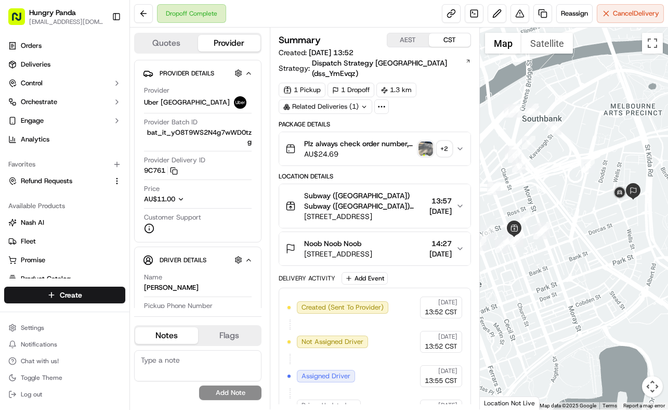
click at [427, 141] on img "button" at bounding box center [426, 148] width 15 height 15
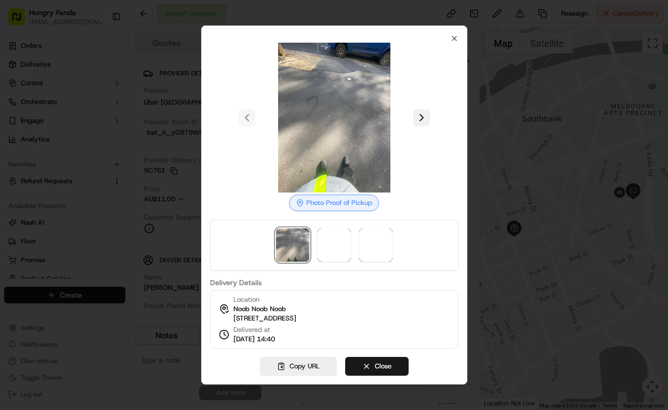
click at [419, 109] on button at bounding box center [421, 117] width 17 height 17
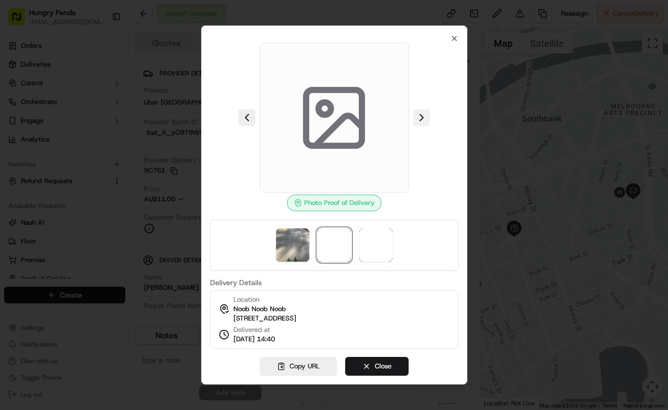
click at [419, 109] on button at bounding box center [421, 117] width 17 height 17
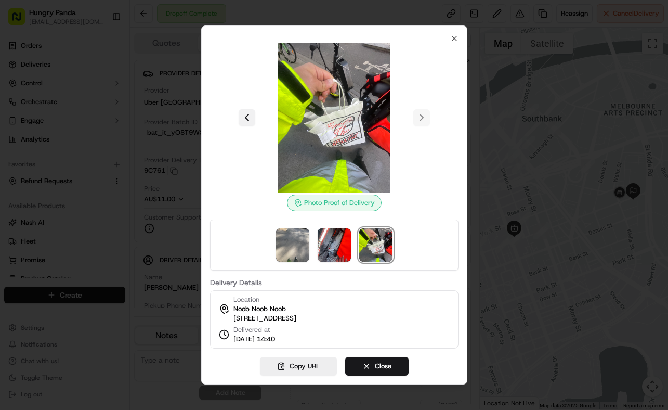
click at [245, 114] on button at bounding box center [247, 117] width 17 height 17
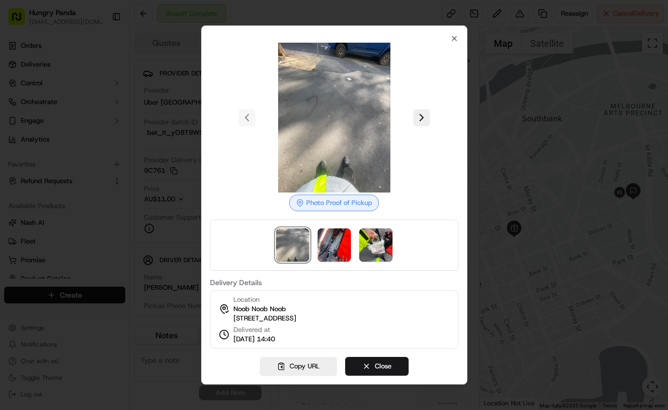
click at [482, 104] on div at bounding box center [334, 205] width 668 height 410
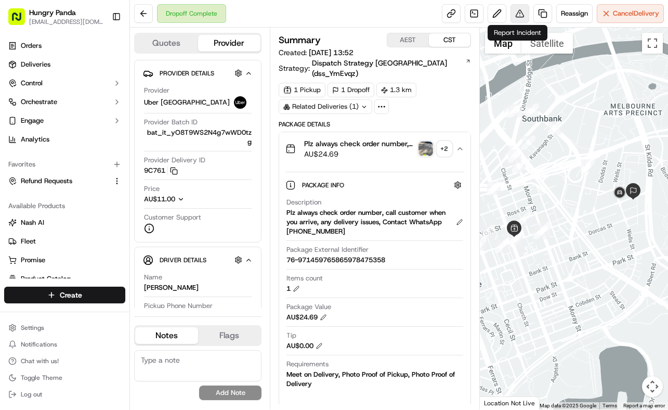
click at [523, 14] on button at bounding box center [520, 13] width 19 height 19
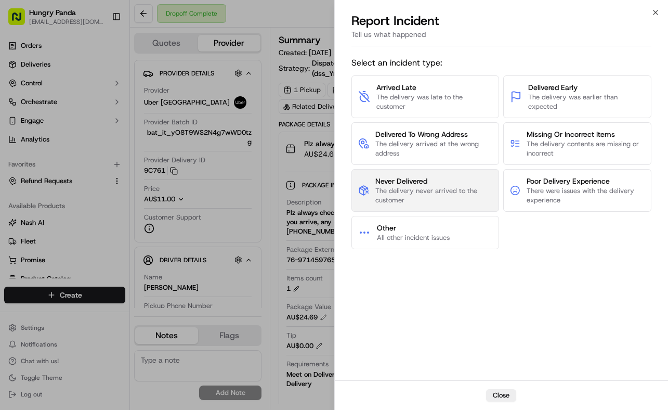
drag, startPoint x: 440, startPoint y: 195, endPoint x: 446, endPoint y: 184, distance: 12.3
click at [446, 184] on span "Never Delivered The delivery never arrived to the customer" at bounding box center [435, 190] width 118 height 29
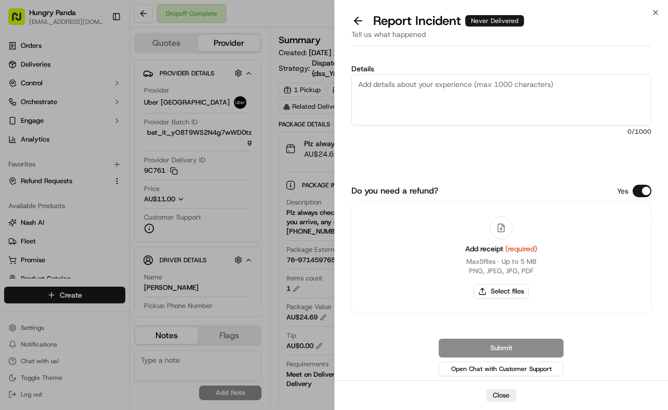
click at [508, 86] on textarea "Details" at bounding box center [502, 99] width 301 height 51
paste textarea "The customer reported that they did not receive the meal. After checking the sy…"
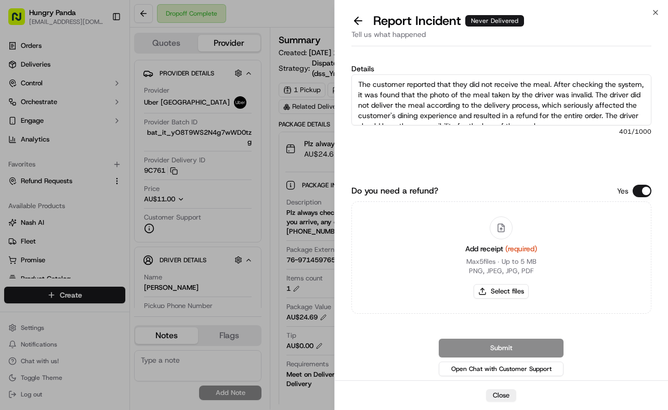
scroll to position [6, 0]
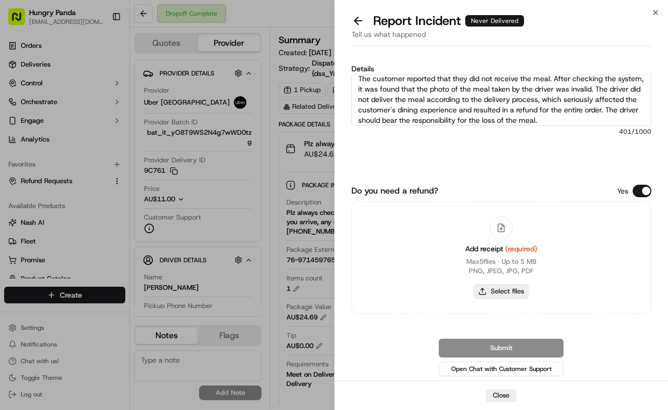
type textarea "The customer reported that they did not receive the meal. After checking the sy…"
click at [526, 291] on button "Select files" at bounding box center [501, 291] width 55 height 15
type input "C:\fakepath\26.jpg"
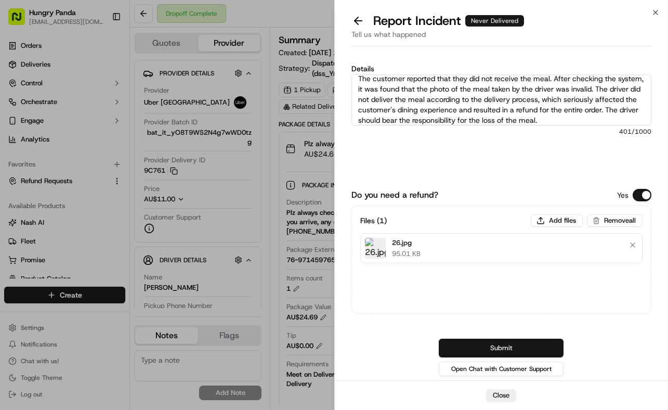
click at [518, 346] on button "Submit" at bounding box center [501, 348] width 125 height 19
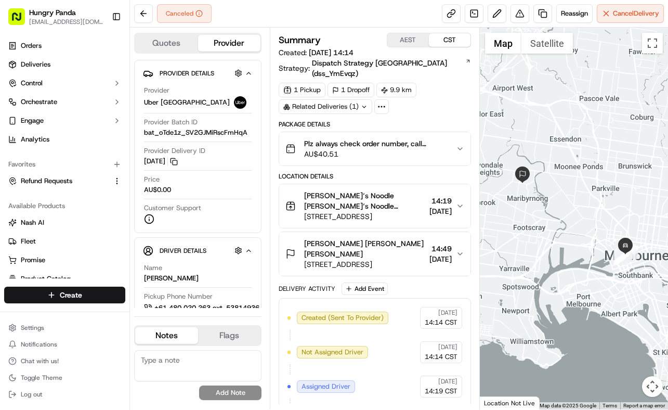
drag, startPoint x: 469, startPoint y: 134, endPoint x: 651, endPoint y: 105, distance: 184.4
click at [469, 133] on button "Plz always check order number, call customer when you arrive, any delivery issu…" at bounding box center [374, 148] width 191 height 33
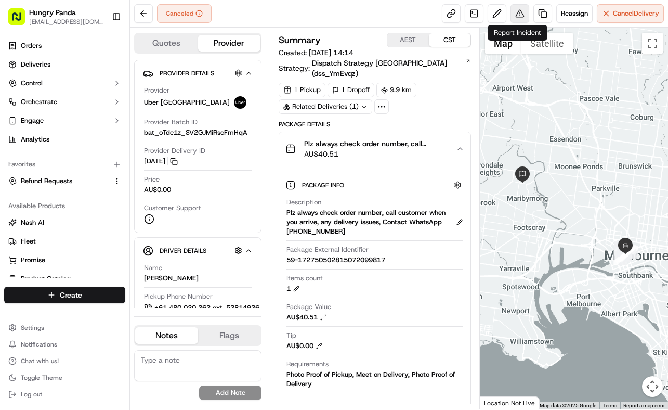
click at [514, 14] on button at bounding box center [520, 13] width 19 height 19
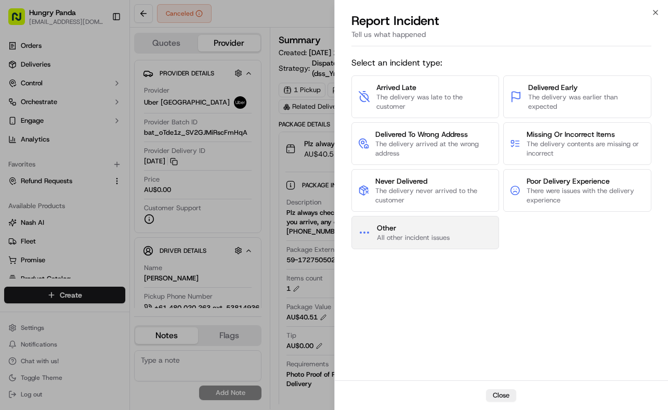
click at [438, 234] on span "All other incident issues" at bounding box center [413, 237] width 73 height 9
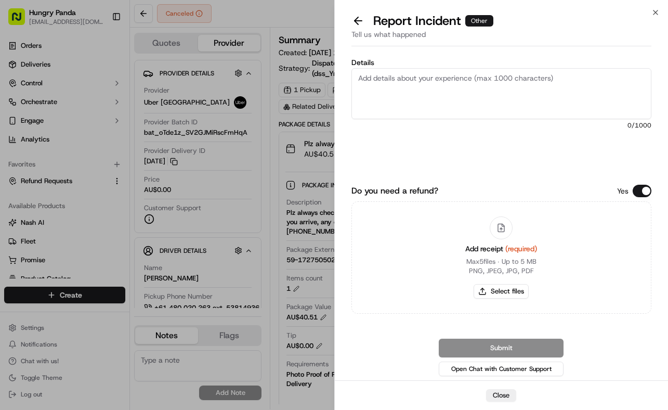
click at [490, 98] on textarea "Details" at bounding box center [502, 93] width 301 height 51
paste textarea "For this order, the third-party driver accepted the order at 16:14:51 and cance…"
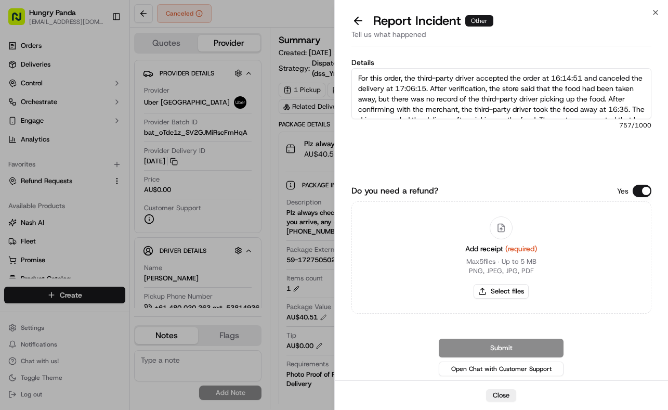
scroll to position [58, 0]
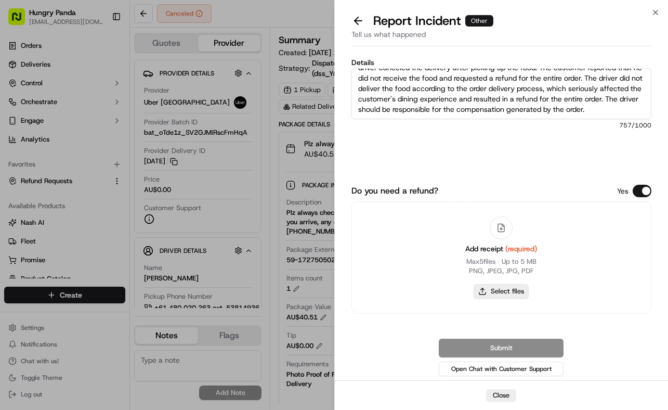
type textarea "For this order, the third-party driver accepted the order at 16:14:51 and cance…"
click at [510, 294] on button "Select files" at bounding box center [501, 291] width 55 height 15
type input "C:\fakepath\27.jpg"
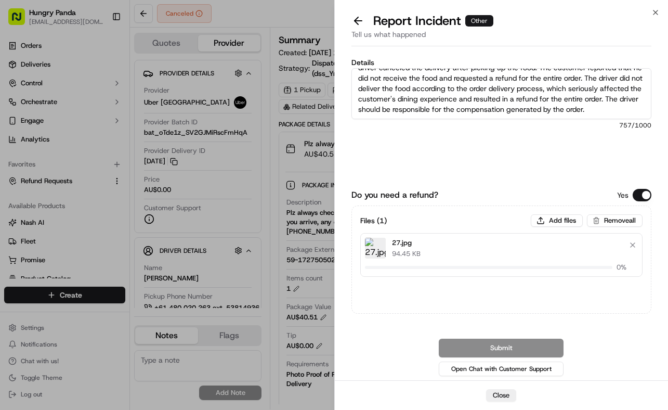
click at [548, 157] on div "Details For this order, the third-party driver accepted the order at 16:14:51 a…" at bounding box center [502, 119] width 301 height 120
click at [534, 347] on button "Submit" at bounding box center [501, 348] width 125 height 19
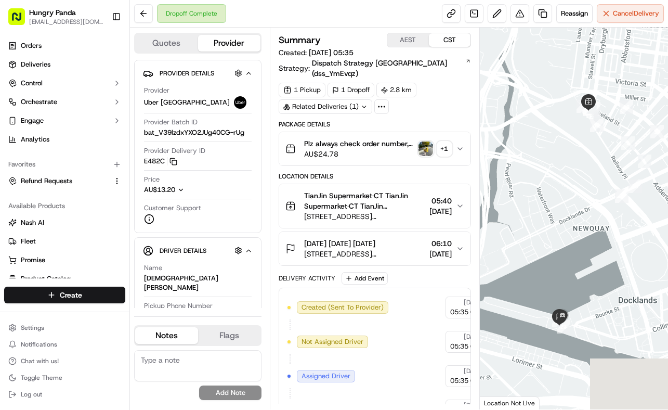
click at [456, 145] on icon "button" at bounding box center [460, 149] width 8 height 8
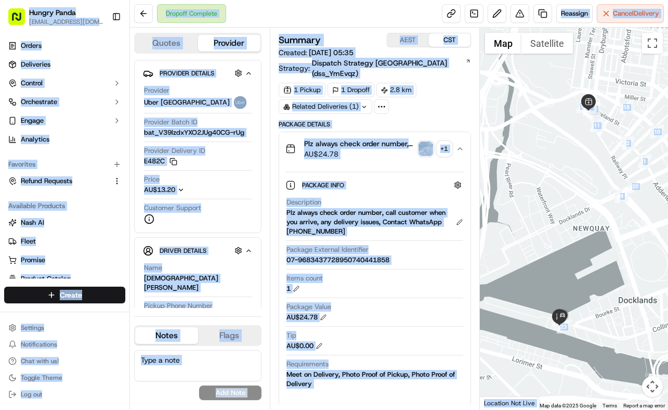
click at [135, 24] on div "Dropoff Complete Reassign Cancel Delivery" at bounding box center [399, 14] width 538 height 28
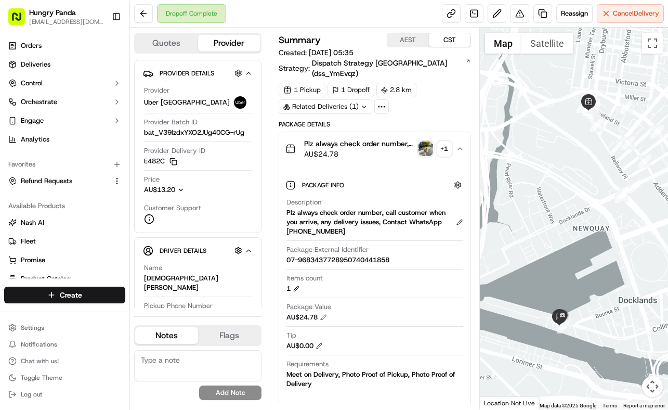
click at [428, 141] on img "button" at bounding box center [426, 148] width 15 height 15
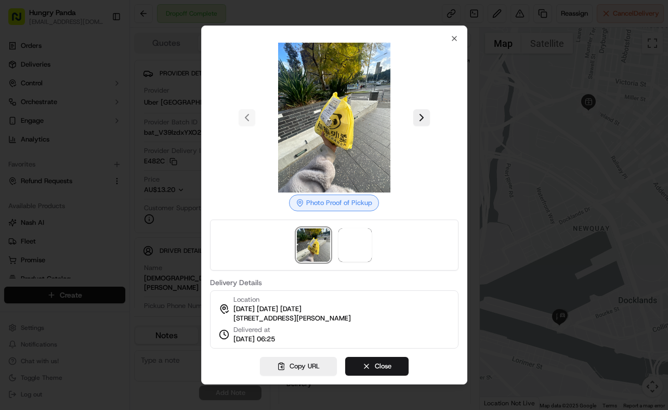
click at [426, 121] on div at bounding box center [334, 118] width 249 height 150
click at [426, 114] on button at bounding box center [421, 117] width 17 height 17
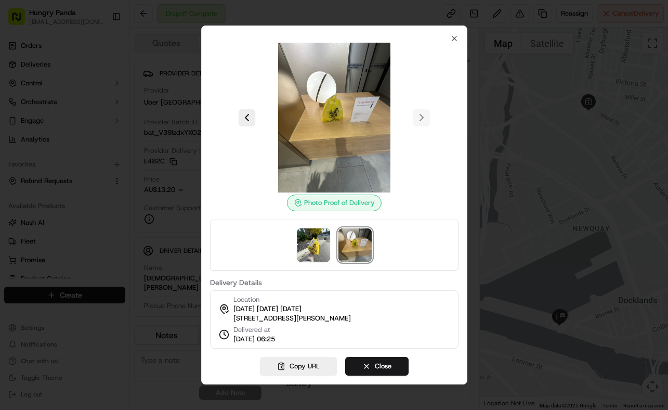
click at [533, 53] on div at bounding box center [334, 205] width 668 height 410
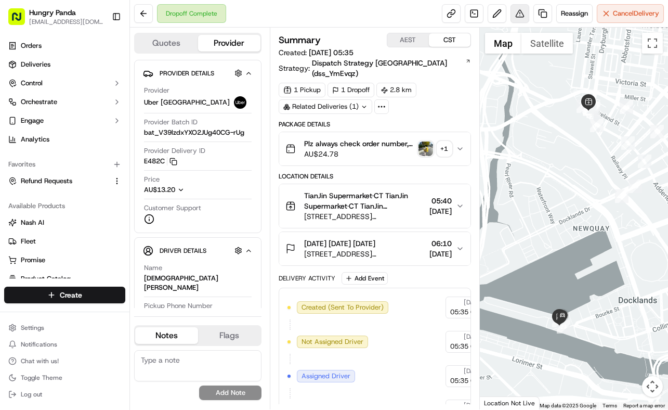
click at [513, 16] on button at bounding box center [520, 13] width 19 height 19
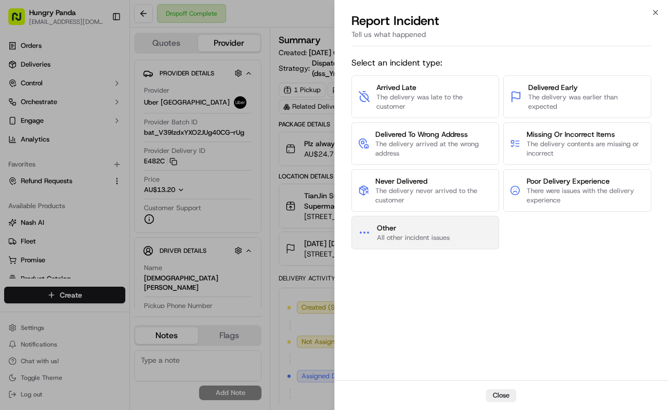
click at [436, 224] on span "Other" at bounding box center [413, 228] width 73 height 10
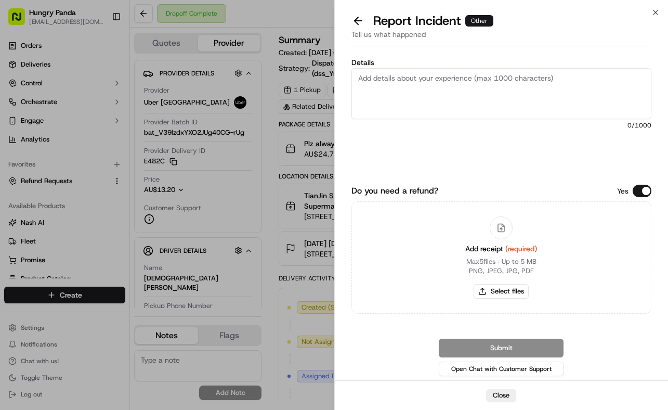
click at [502, 93] on textarea "Details" at bounding box center [502, 93] width 301 height 51
paste textarea "For this order, the customer reported that they did not receive the food and di…"
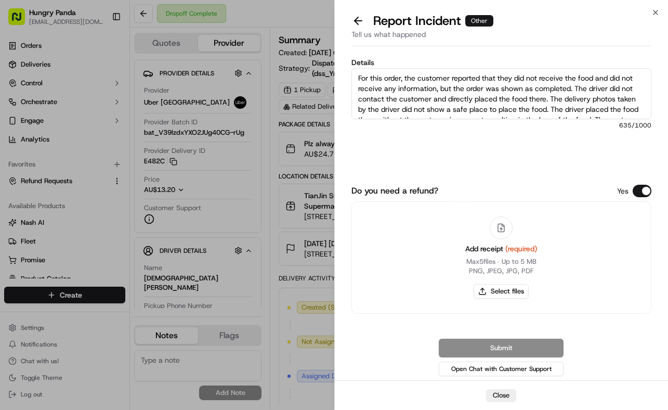
scroll to position [37, 0]
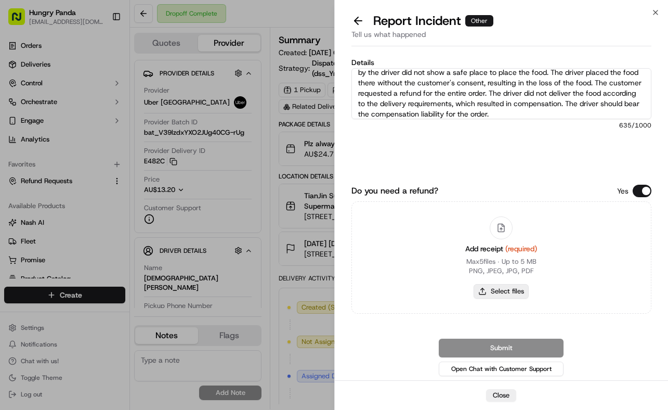
type textarea "For this order, the customer reported that they did not receive the food and di…"
drag, startPoint x: 520, startPoint y: 290, endPoint x: 524, endPoint y: 283, distance: 7.9
click at [522, 286] on button "Select files" at bounding box center [501, 291] width 55 height 15
type input "C:\fakepath\28.jpg"
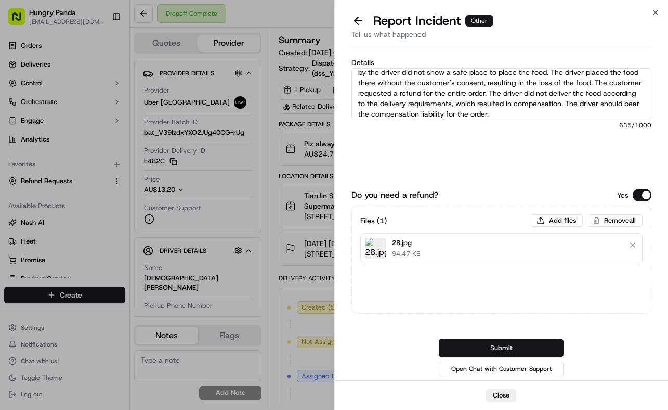
click at [550, 344] on button "Submit" at bounding box center [501, 348] width 125 height 19
